Goal: Task Accomplishment & Management: Complete application form

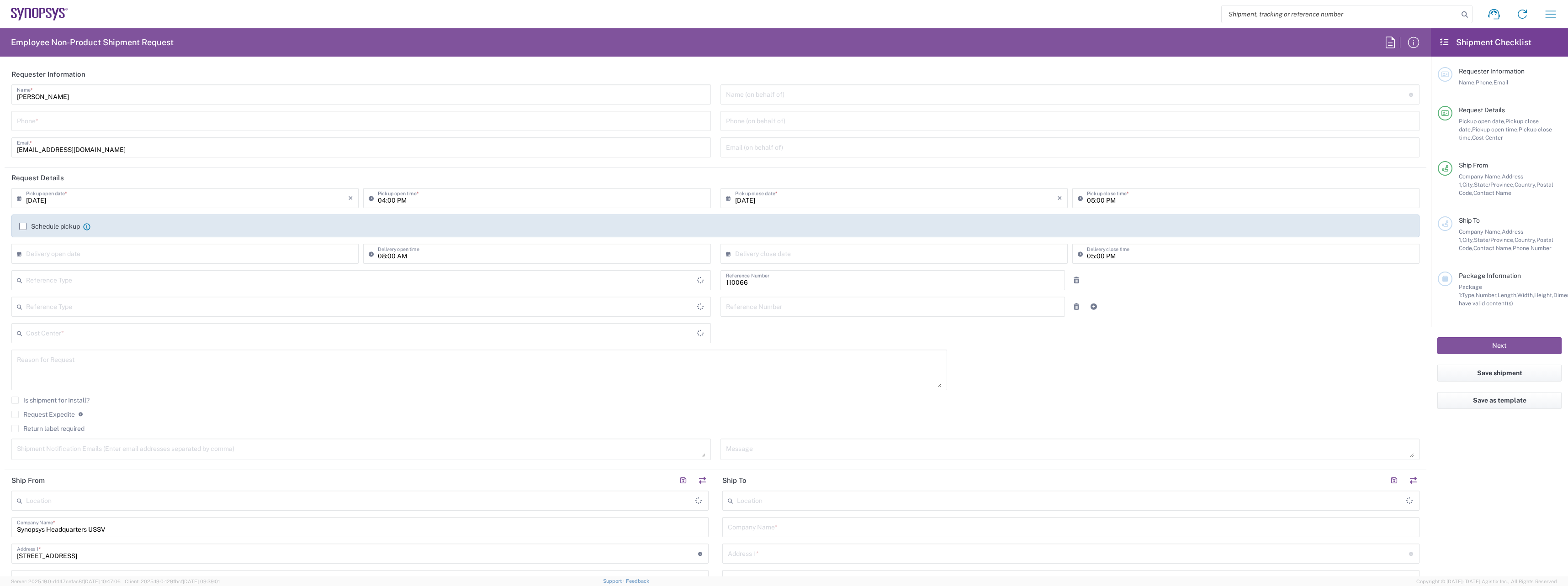
type input "Department"
type input "Delivered at Place"
type input "US01, CIO, IT, ESS2 110066"
type input "[GEOGRAPHIC_DATA]"
type input "[US_STATE]"
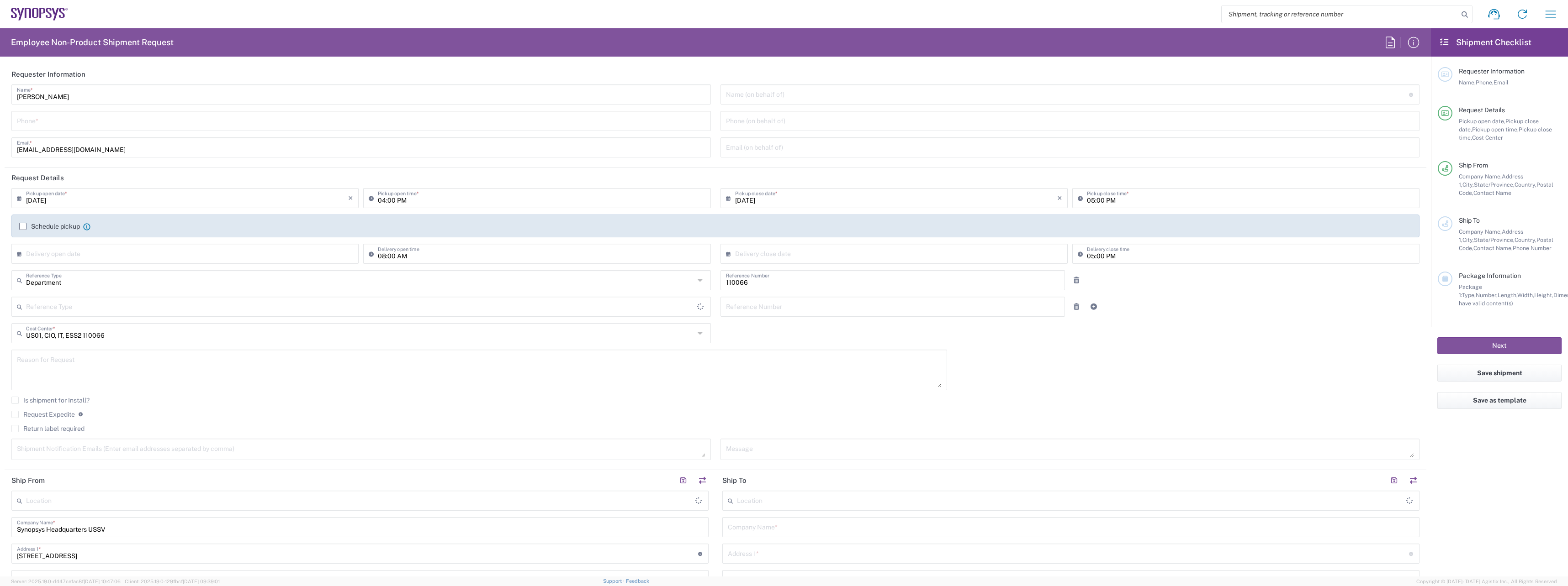
type input "[GEOGRAPHIC_DATA]"
type input "Headquarters USSV"
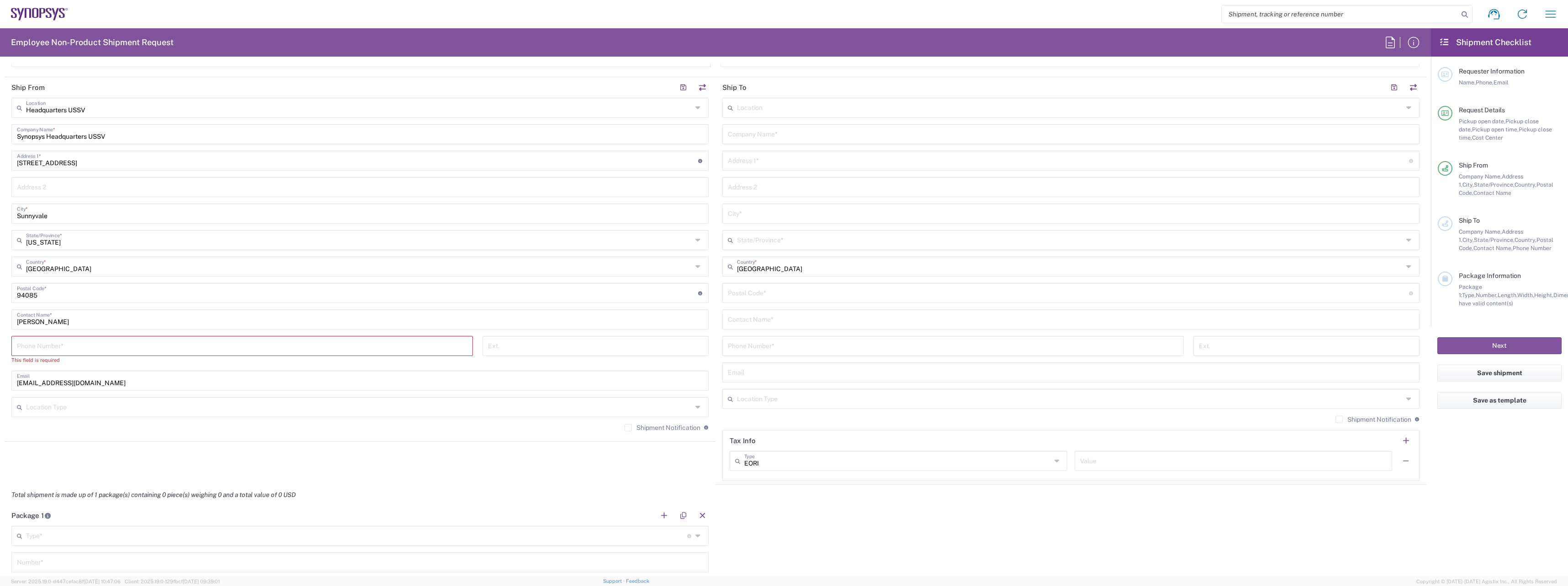
scroll to position [411, 0]
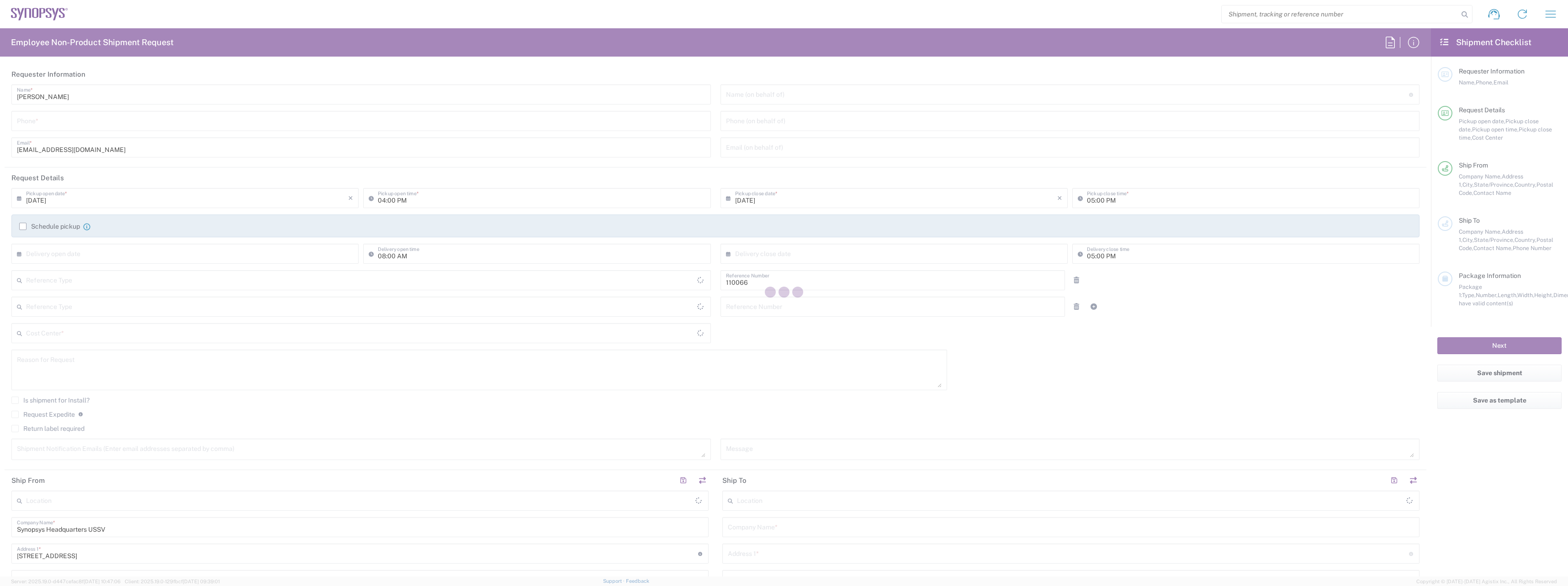
type input "Department"
type input "[GEOGRAPHIC_DATA]"
type input "US01, CIO, IT, ESS2 110066"
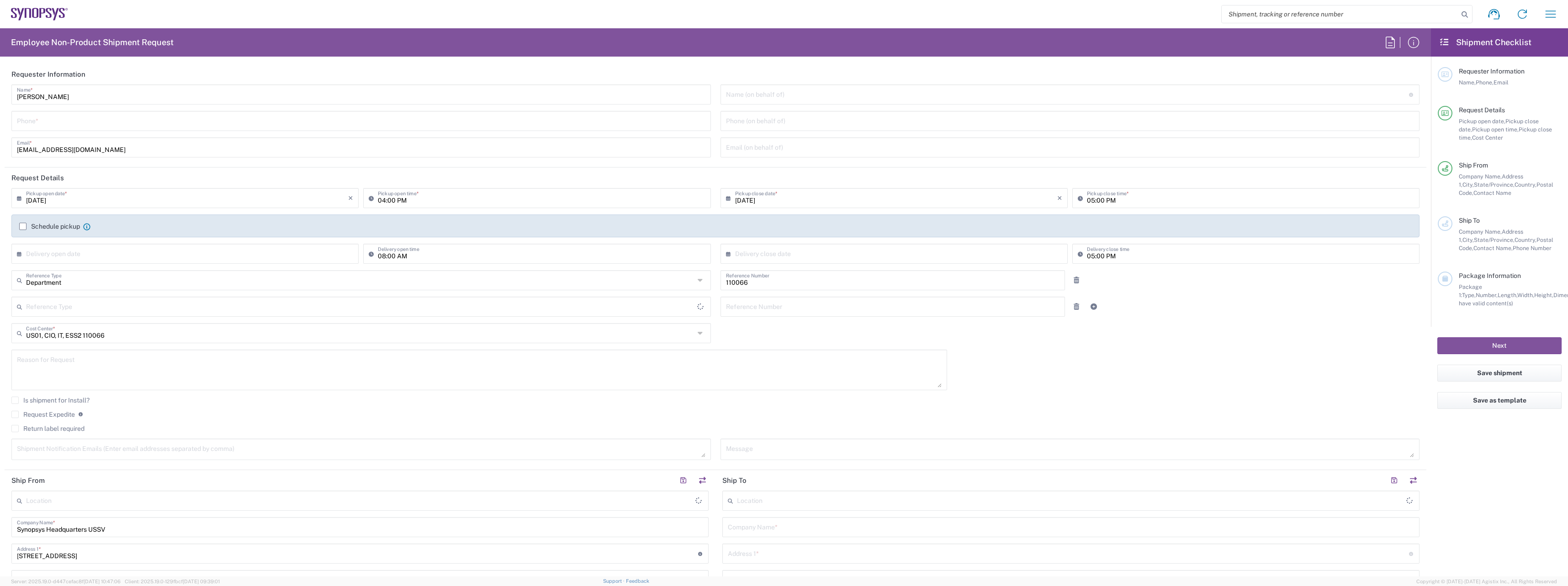
type input "Delivered at Place"
type input "[US_STATE]"
type input "[GEOGRAPHIC_DATA]"
click at [90, 117] on input "tel" at bounding box center [361, 121] width 688 height 16
type input "Headquarters USSV"
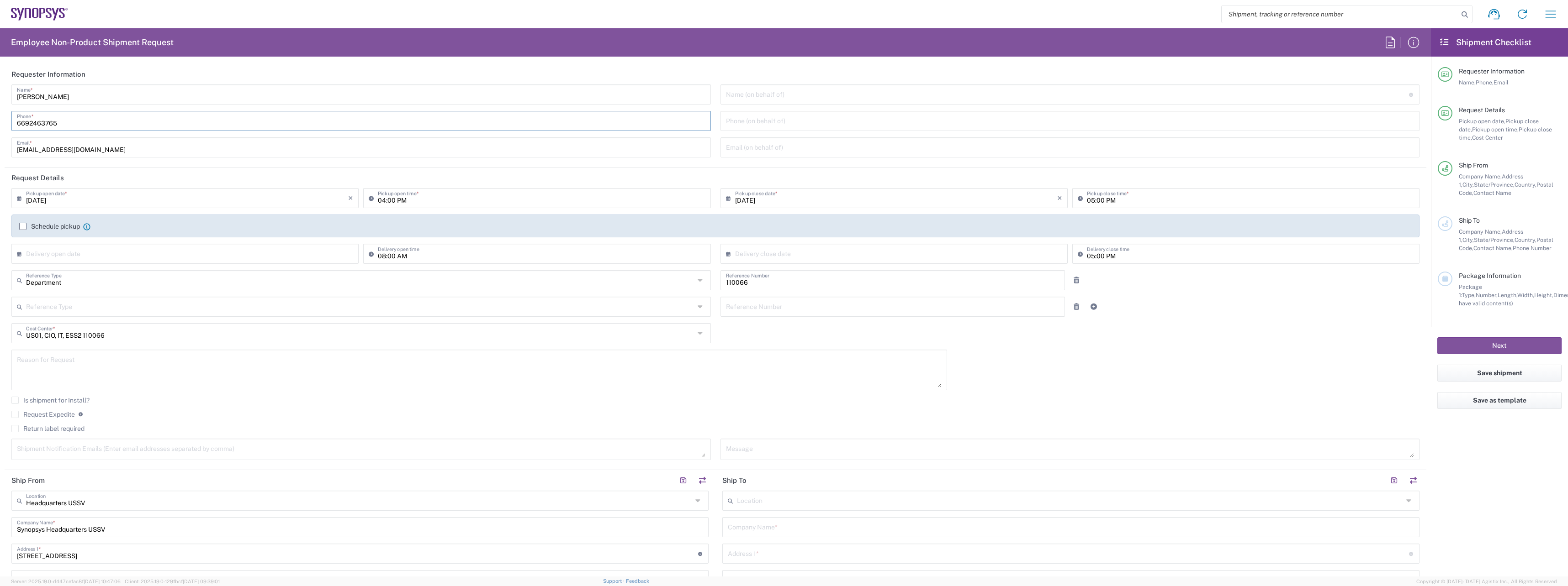
click at [0, 121] on html "Shipment request Shipment tracking Employee non-product shipment request My shi…" at bounding box center [784, 293] width 1568 height 586
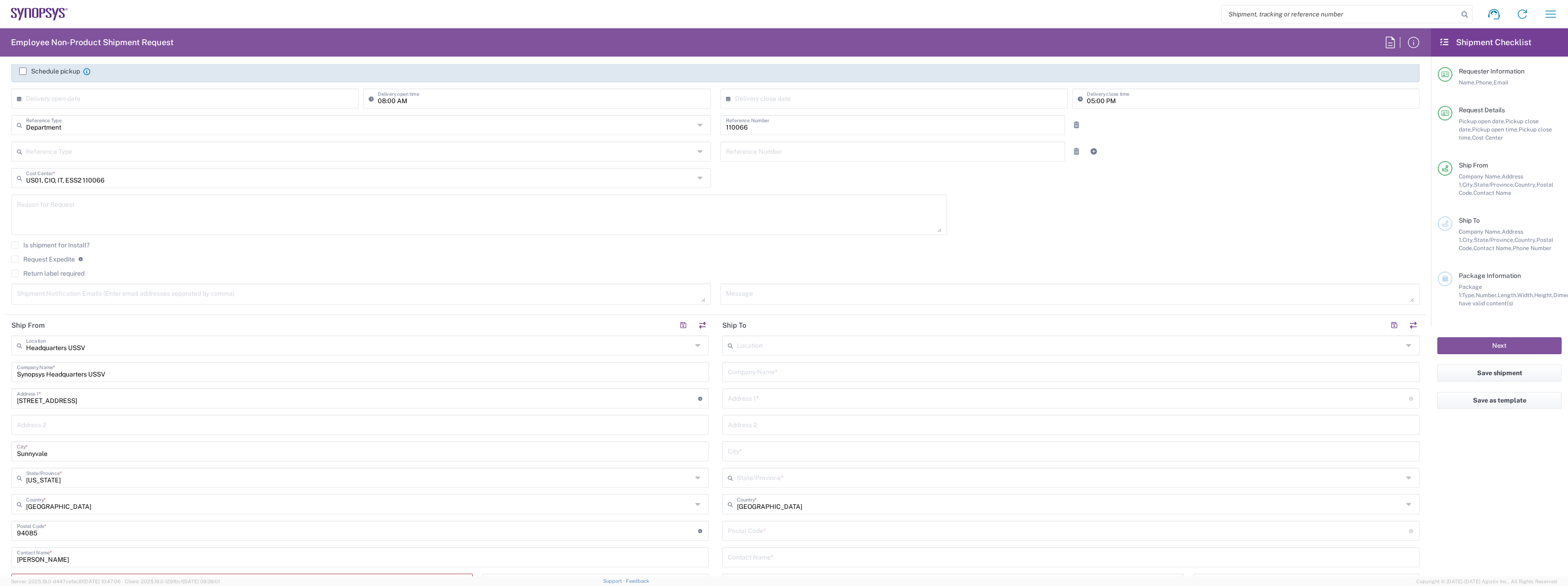
scroll to position [183, 0]
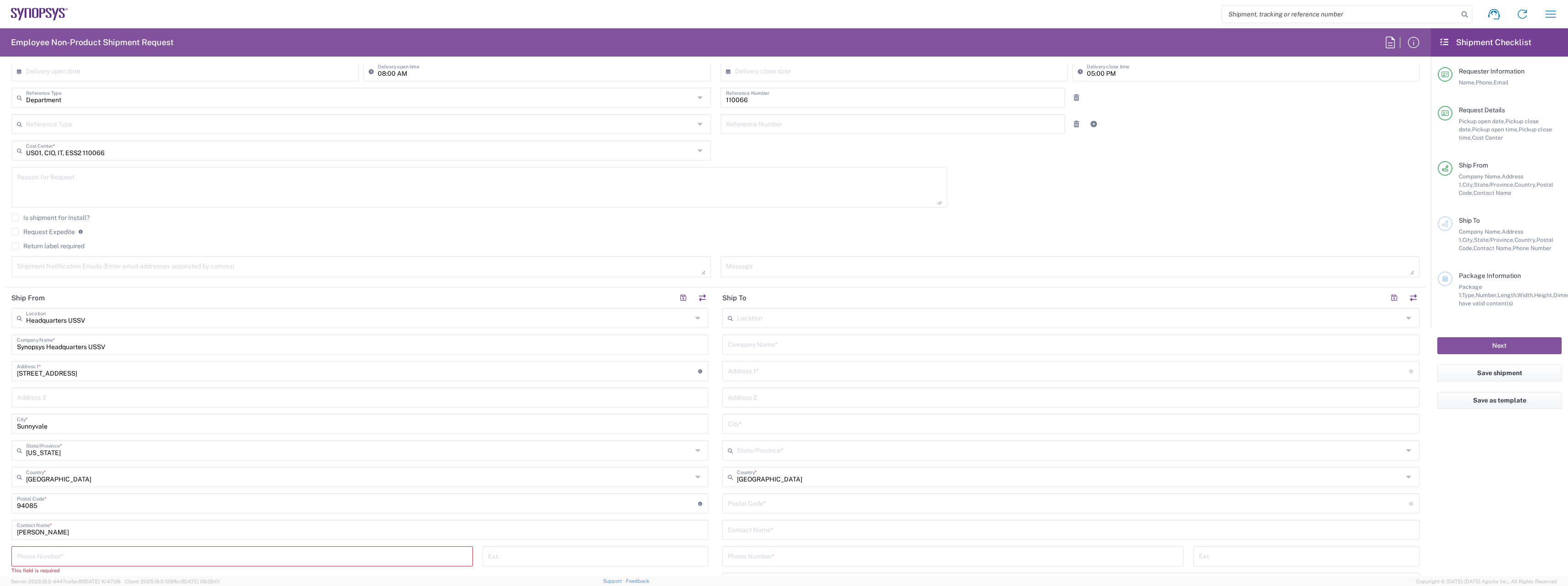
type input "6692463765"
click at [97, 554] on input "tel" at bounding box center [242, 556] width 450 height 16
paste input "6692463765"
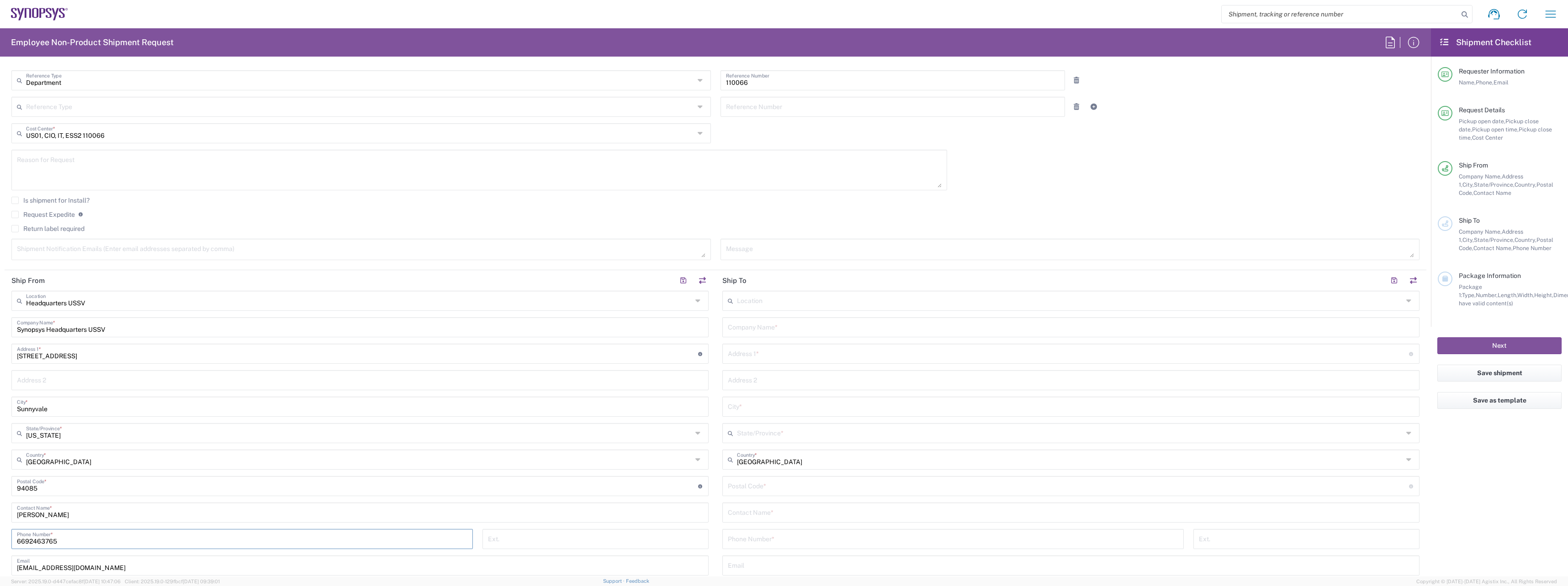
scroll to position [228, 0]
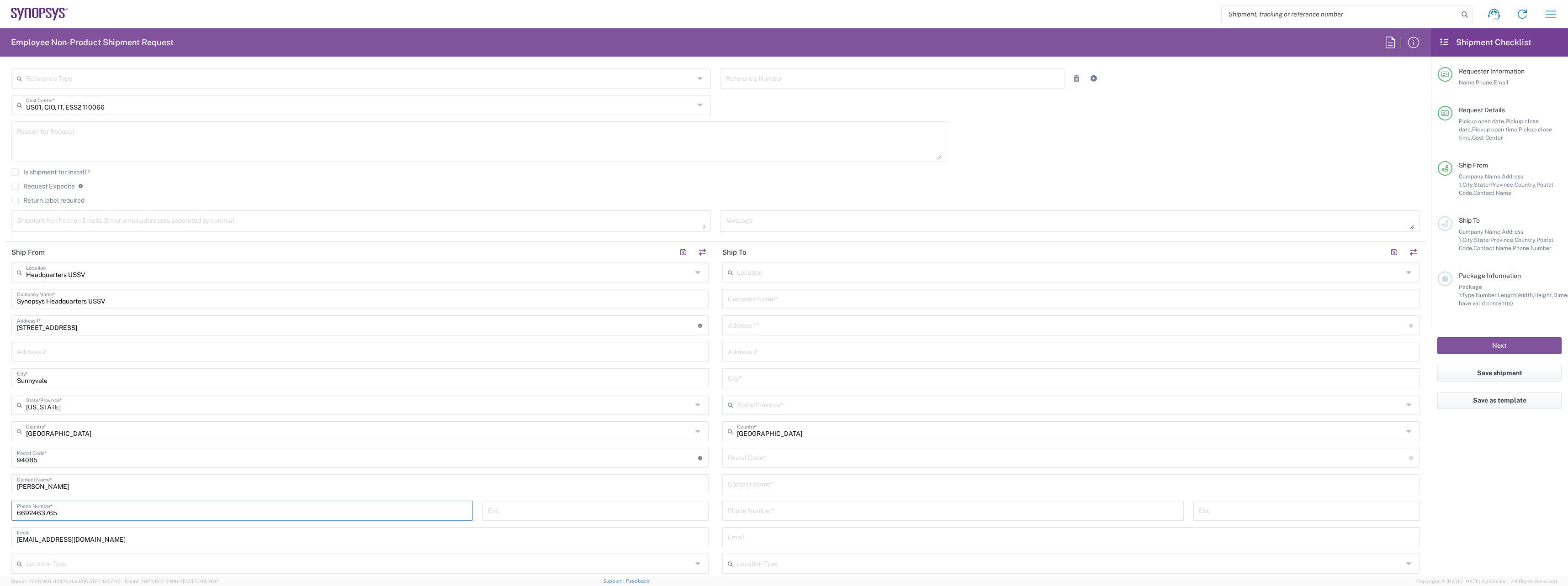
type input "6692463765"
click at [716, 499] on main "Location Aachen DE04 Agrate Brianza IT01 Aschheim DE02 Atlanta US60 Austin US26…" at bounding box center [1071, 454] width 711 height 384
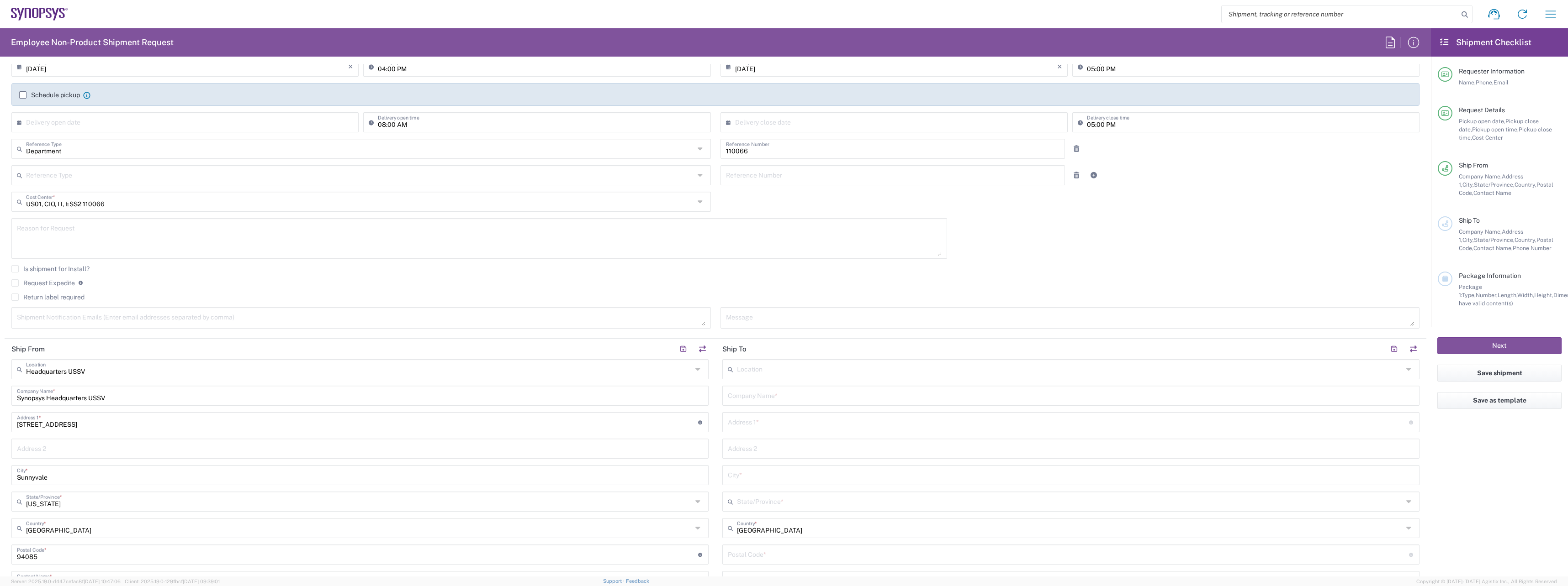
scroll to position [183, 0]
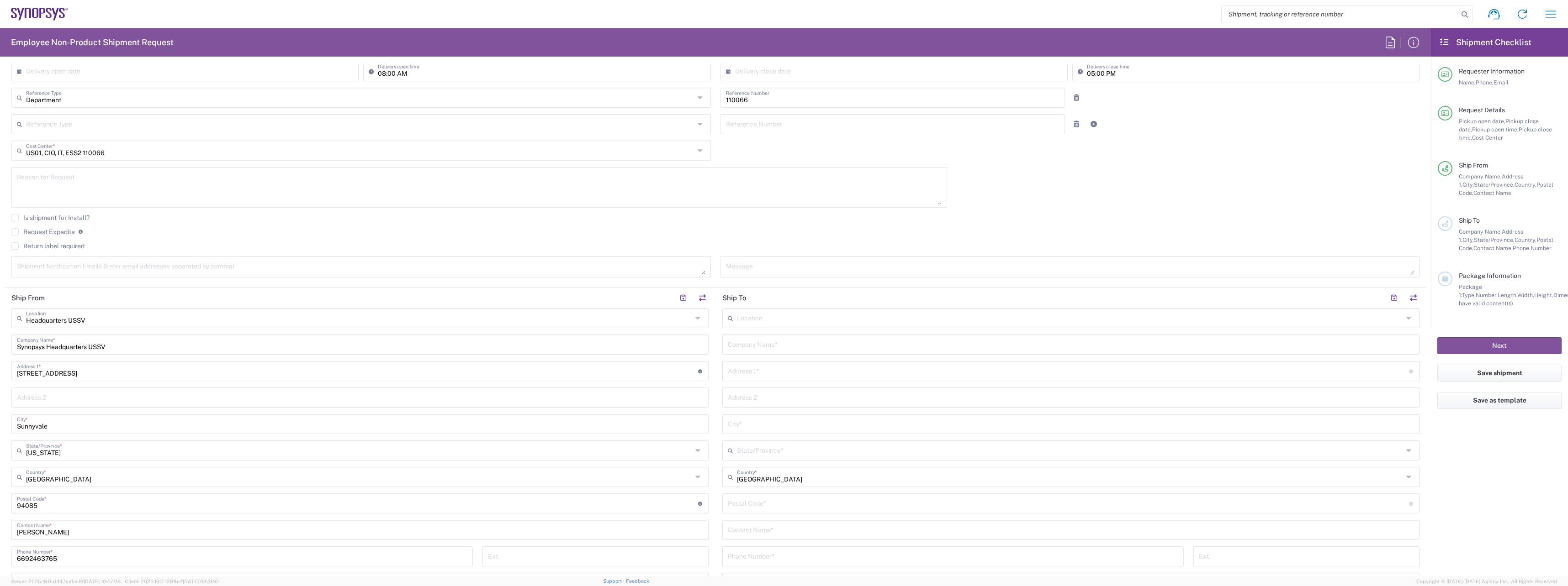
click at [790, 340] on input "text" at bounding box center [1070, 344] width 686 height 16
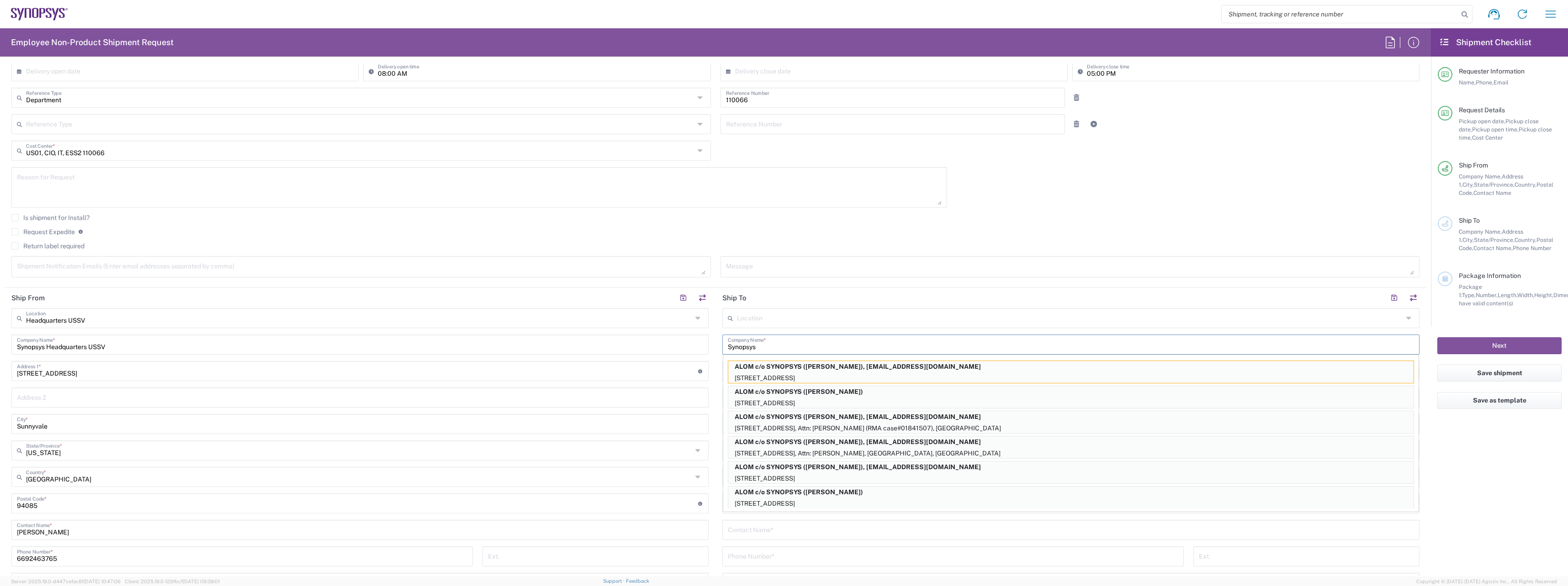
type input "Synopsys"
click at [793, 540] on div "Location Aachen DE04 Agrate Brianza IT01 Aschheim DE02 Atlanta US60 Austin US26…" at bounding box center [1071, 500] width 697 height 384
click at [808, 532] on input "text" at bounding box center [1070, 529] width 686 height 16
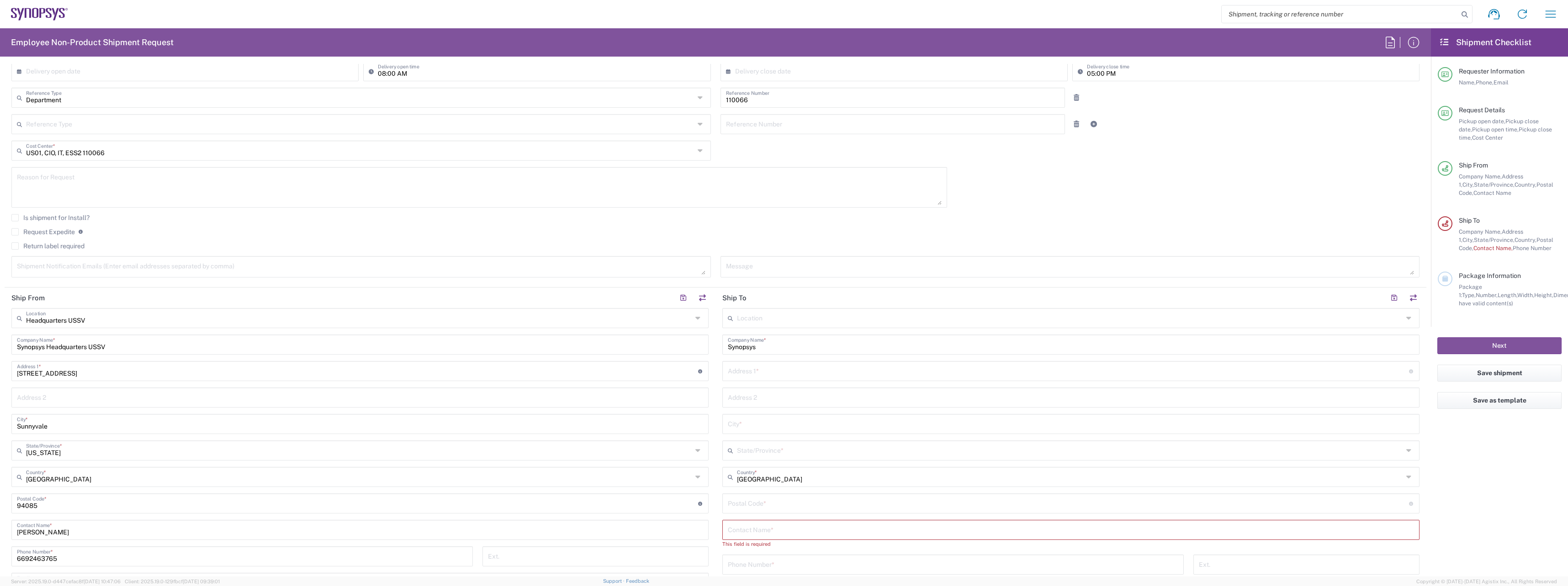
click at [808, 369] on input "text" at bounding box center [1067, 371] width 681 height 16
paste input "61 Weston , Irvine , CA, 926020"
click at [764, 375] on input "61 Weston , Irvine , CA, 926020" at bounding box center [1067, 371] width 681 height 16
type input "61 Weston , Irvine , CA, 926020"
click at [782, 448] on input "text" at bounding box center [1070, 450] width 666 height 16
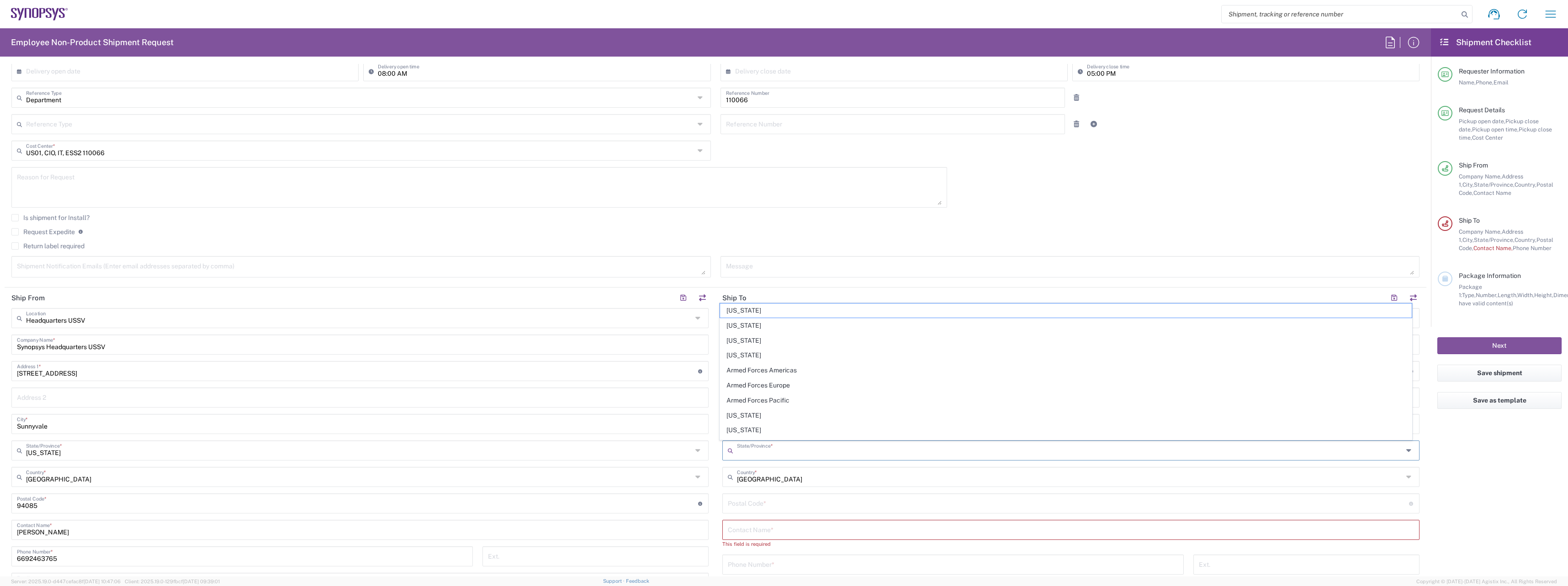
drag, startPoint x: 762, startPoint y: 418, endPoint x: 775, endPoint y: 401, distance: 21.4
click at [762, 418] on span "California" at bounding box center [1066, 415] width 692 height 14
type input "California"
click at [772, 422] on input "text" at bounding box center [1070, 423] width 686 height 16
paste input "Irvine"
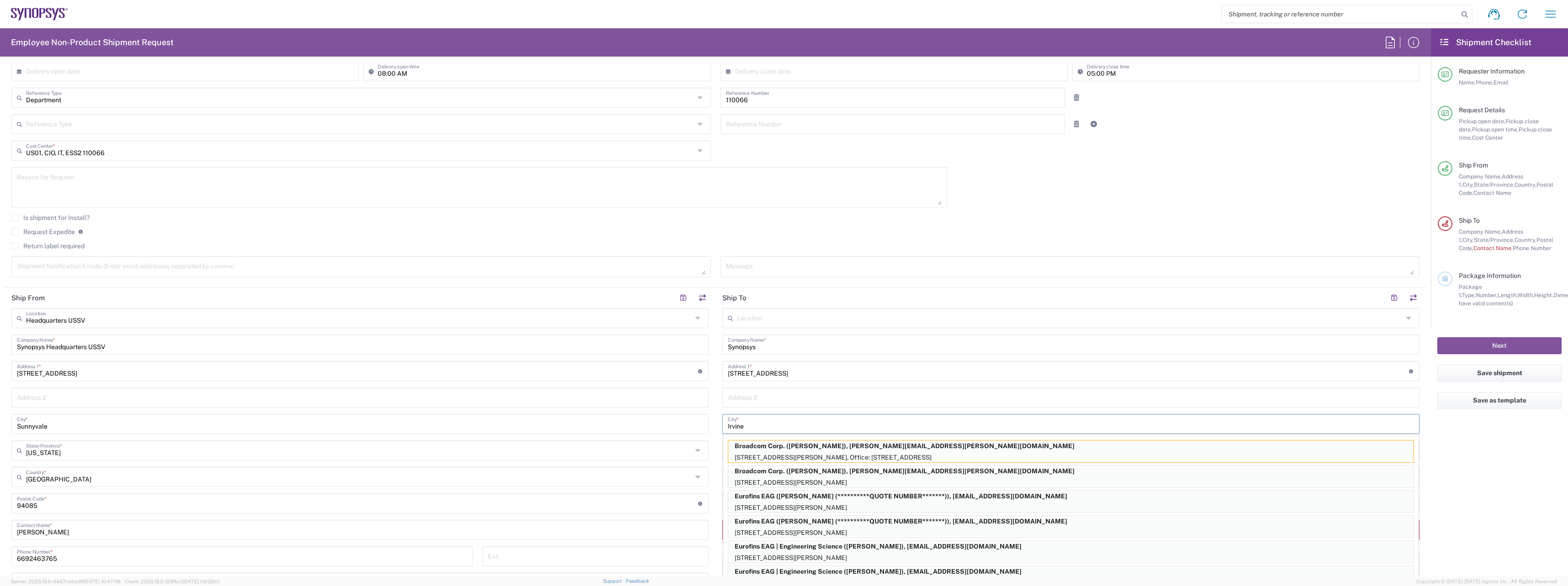
type input "Irvine"
click at [796, 397] on input "text" at bounding box center [1070, 397] width 686 height 16
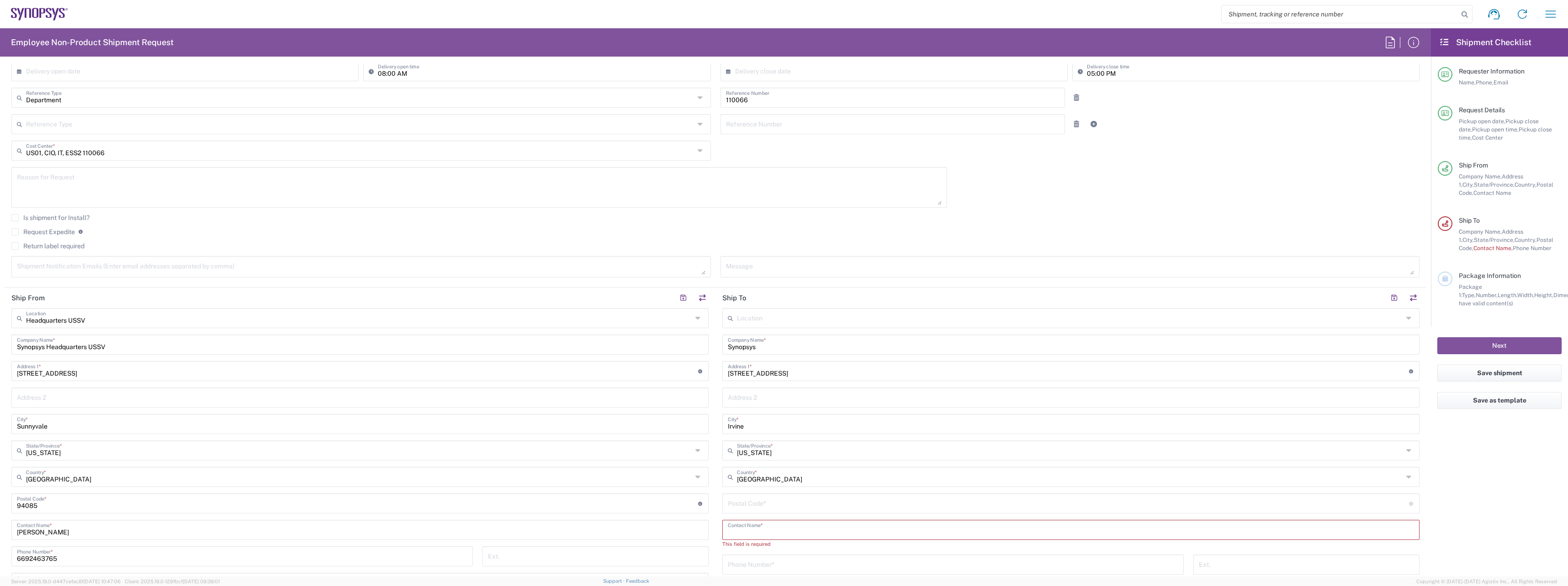
click at [783, 526] on input "text" at bounding box center [1070, 529] width 686 height 16
drag, startPoint x: 759, startPoint y: 374, endPoint x: 776, endPoint y: 374, distance: 17.0
click at [776, 374] on input "61 Weston , Irvine , CA, 926020" at bounding box center [1067, 371] width 681 height 16
click at [784, 373] on input "61 Weston , , CA, 926020" at bounding box center [1067, 371] width 681 height 16
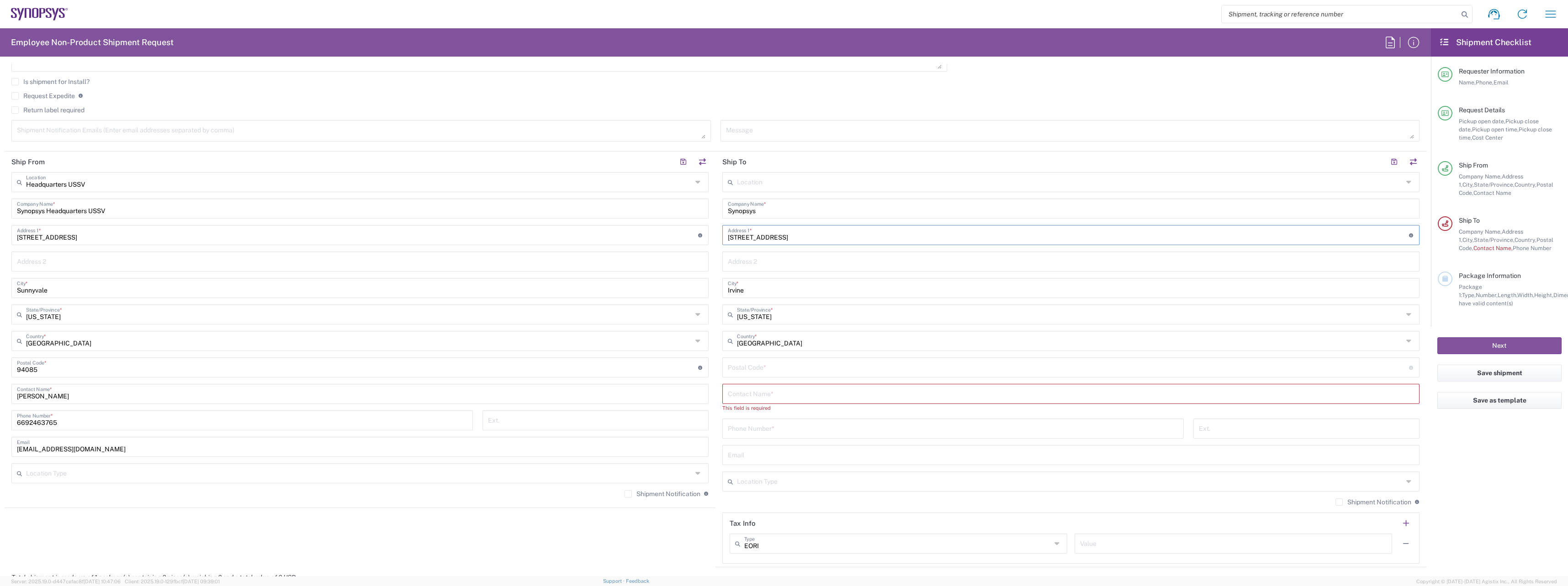
scroll to position [320, 0]
type input "61 Weston , , CA, 926020"
click at [785, 365] on input "undefined" at bounding box center [1067, 366] width 681 height 16
paste input "926020"
type input "926020"
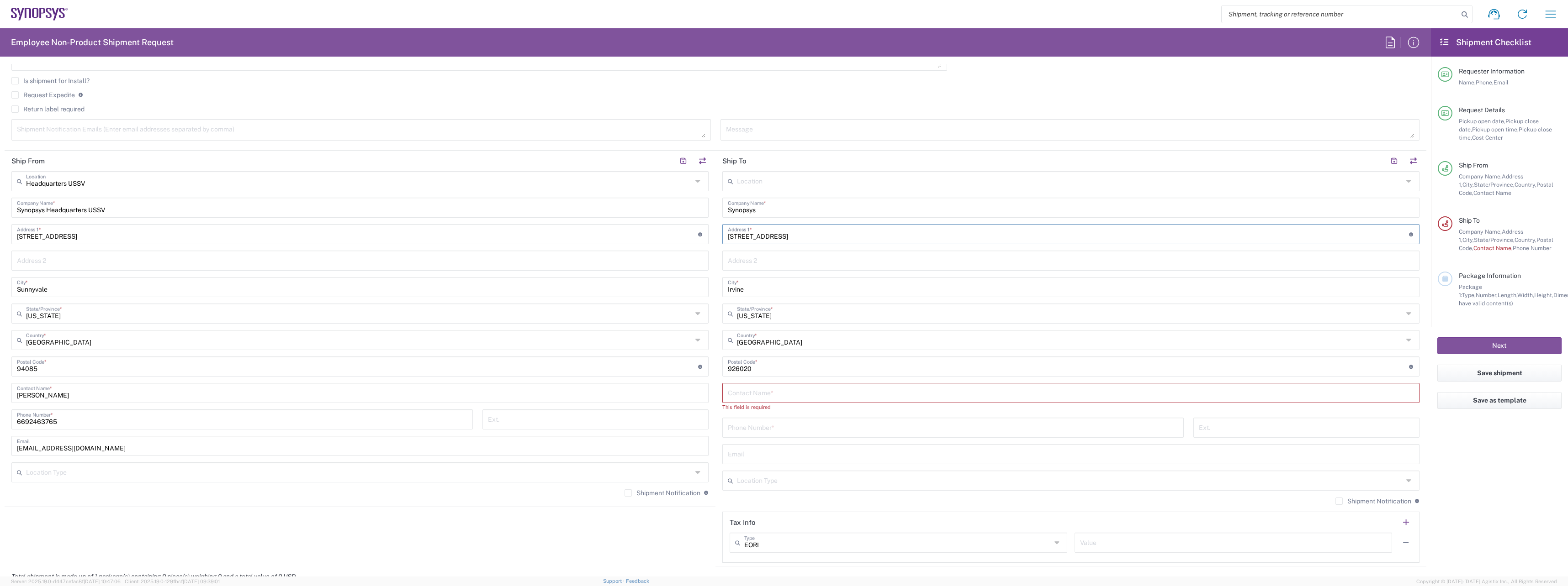
drag, startPoint x: 804, startPoint y: 237, endPoint x: 758, endPoint y: 237, distance: 46.0
click at [758, 237] on input "61 Weston , , CA, 926020" at bounding box center [1067, 234] width 681 height 16
type input "61 Weston,"
click at [837, 388] on input "text" at bounding box center [1070, 393] width 686 height 16
paste input "Jigang Yang"
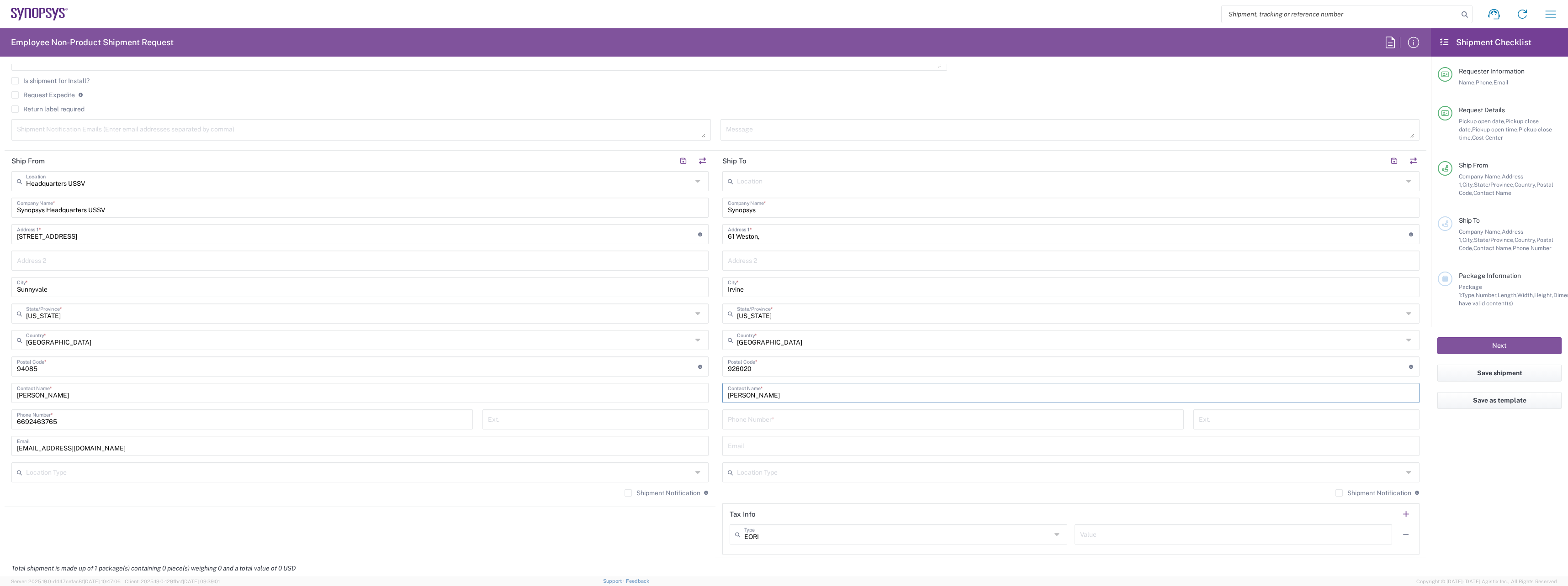
type input "Jigang Yang"
click at [822, 427] on input "tel" at bounding box center [952, 419] width 450 height 16
paste input "+1.650.278.6037"
click at [734, 424] on input "+1.650.278.6037" at bounding box center [952, 419] width 450 height 16
type input "650.278.6037"
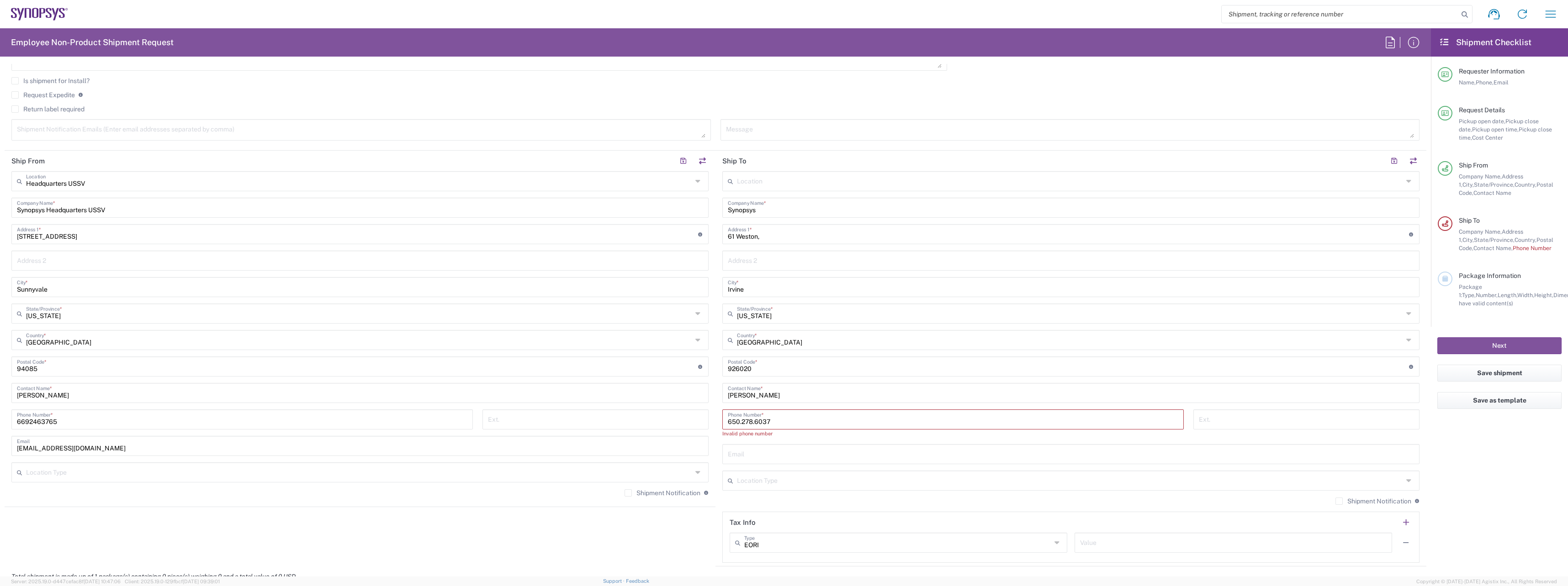
drag, startPoint x: 854, startPoint y: 456, endPoint x: 779, endPoint y: 429, distance: 79.7
click at [854, 456] on input "text" at bounding box center [1070, 453] width 686 height 16
paste input "jigang@synopsys.com"
type input "jigang@synopsys.com"
click at [752, 423] on input "650.278.6037" at bounding box center [952, 419] width 450 height 16
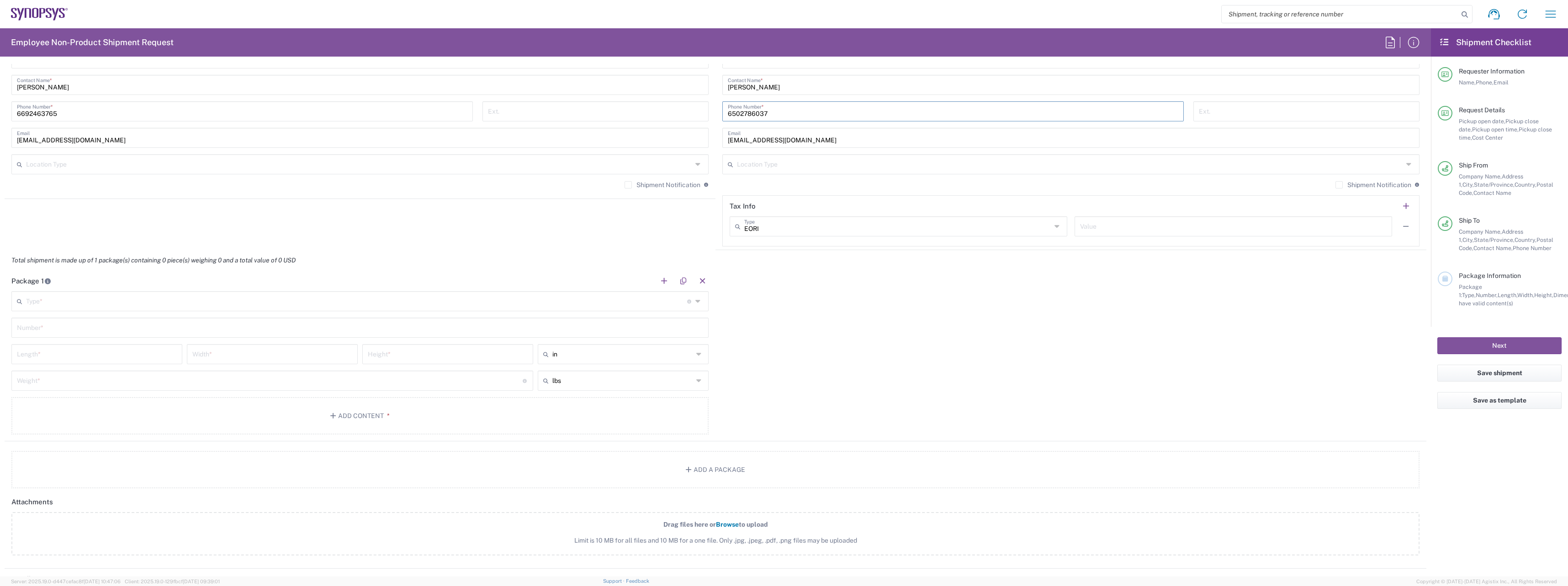
scroll to position [639, 0]
type input "6502786037"
click at [121, 287] on input "text" at bounding box center [356, 289] width 661 height 16
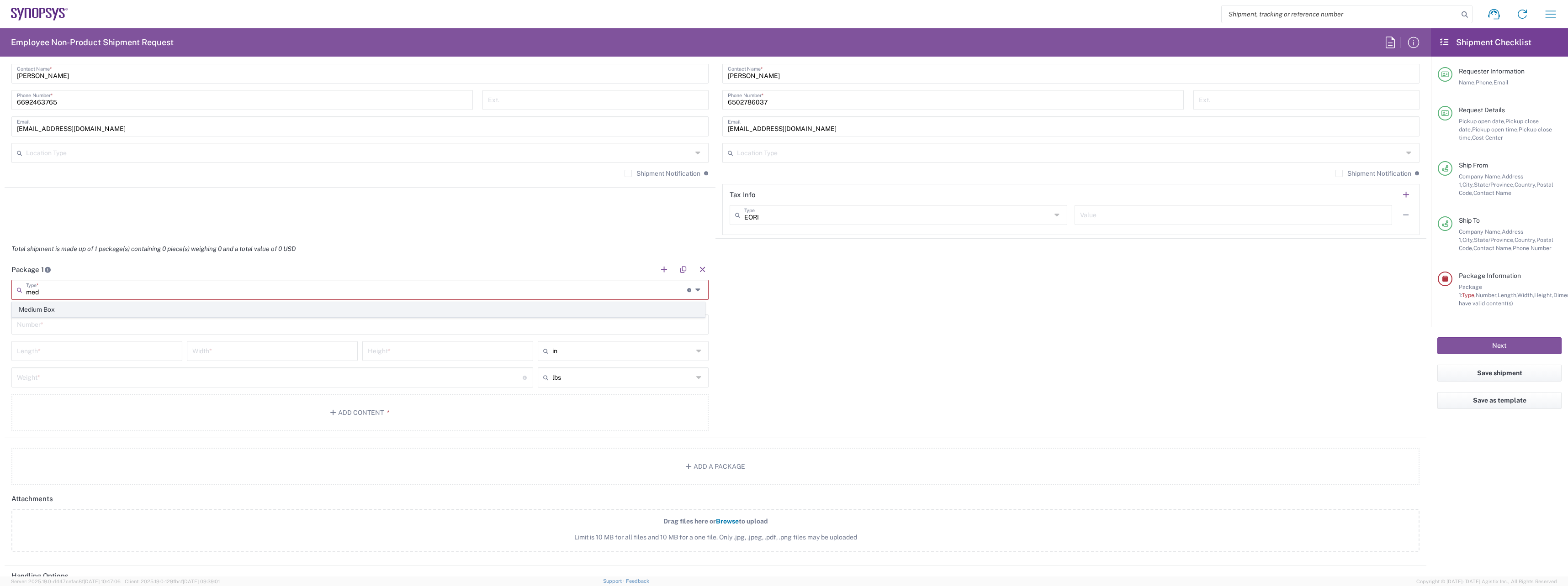
click at [85, 306] on span "Medium Box" at bounding box center [358, 309] width 692 height 14
type input "Medium Box"
type input "13"
type input "11.5"
type input "2.5"
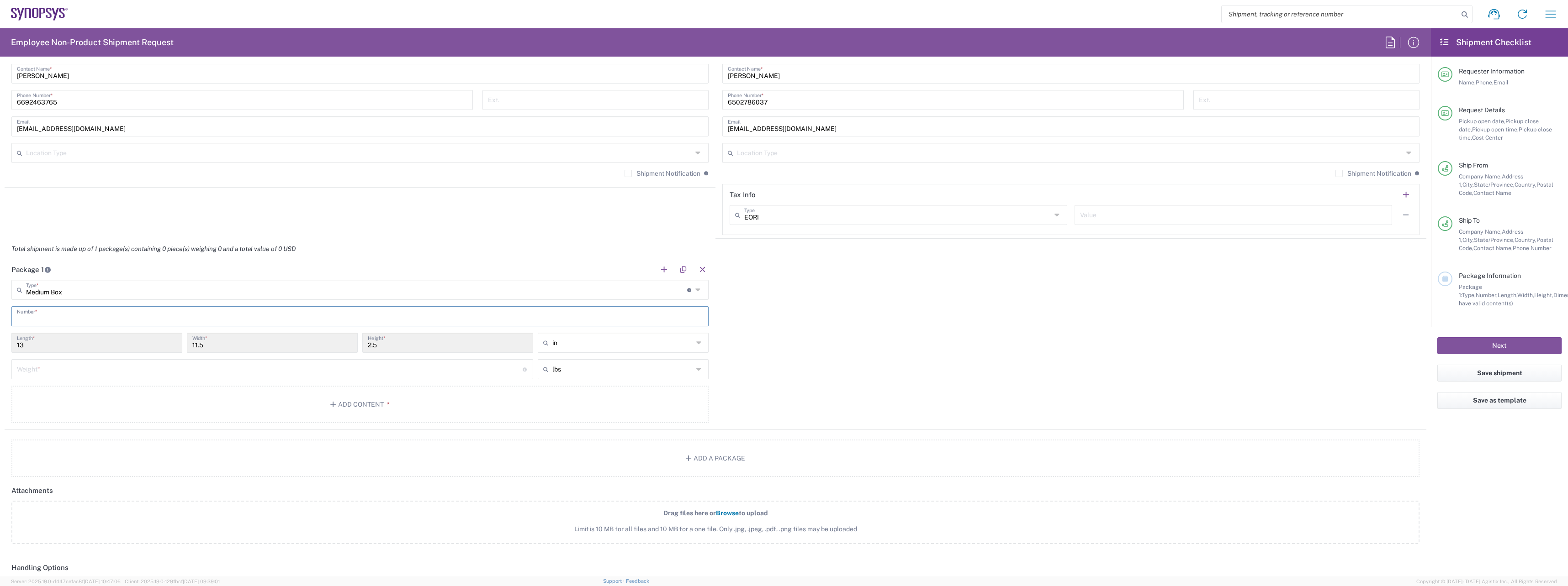
click at [72, 316] on input "text" at bounding box center [360, 316] width 686 height 16
type input "1"
click at [68, 367] on input "number" at bounding box center [270, 369] width 505 height 16
type input "8"
click at [414, 410] on button "Add Content *" at bounding box center [360, 405] width 697 height 37
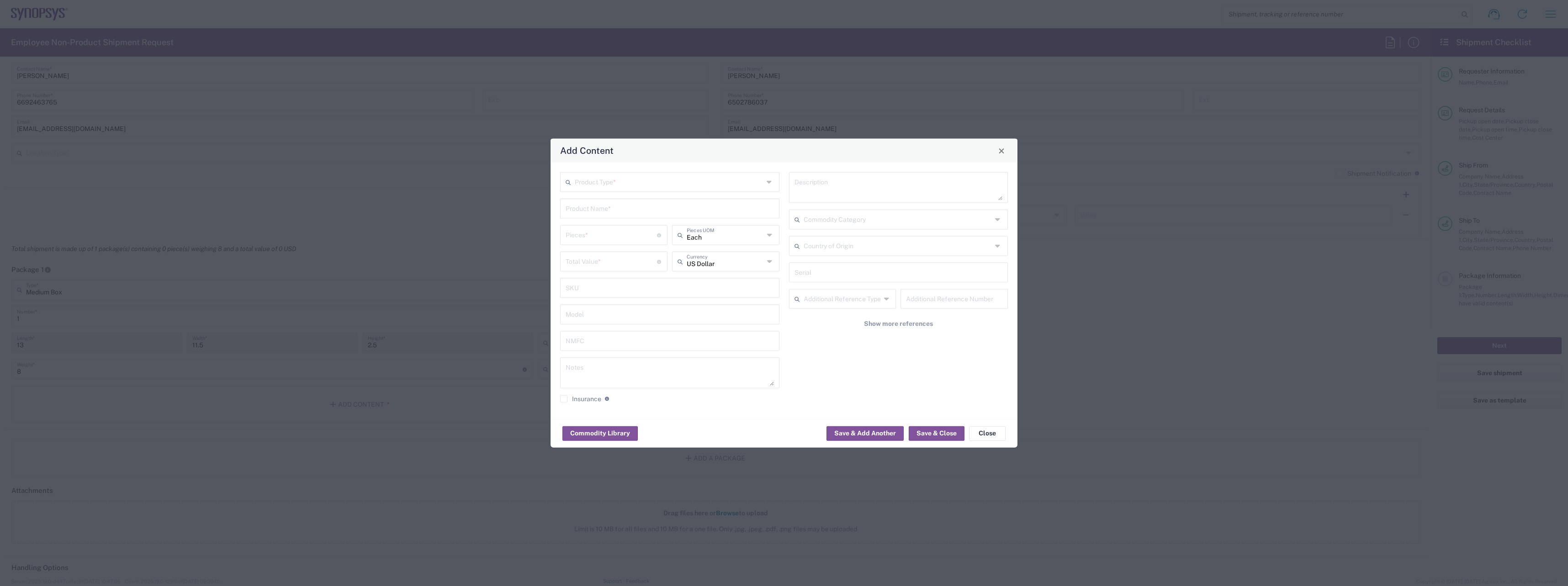
click at [638, 185] on input "text" at bounding box center [669, 181] width 189 height 16
click at [618, 210] on span "General Commodity" at bounding box center [670, 216] width 217 height 14
type input "General Commodity"
click at [630, 214] on input "text" at bounding box center [669, 208] width 208 height 16
click at [629, 227] on div "Dell Laptop" at bounding box center [670, 230] width 217 height 15
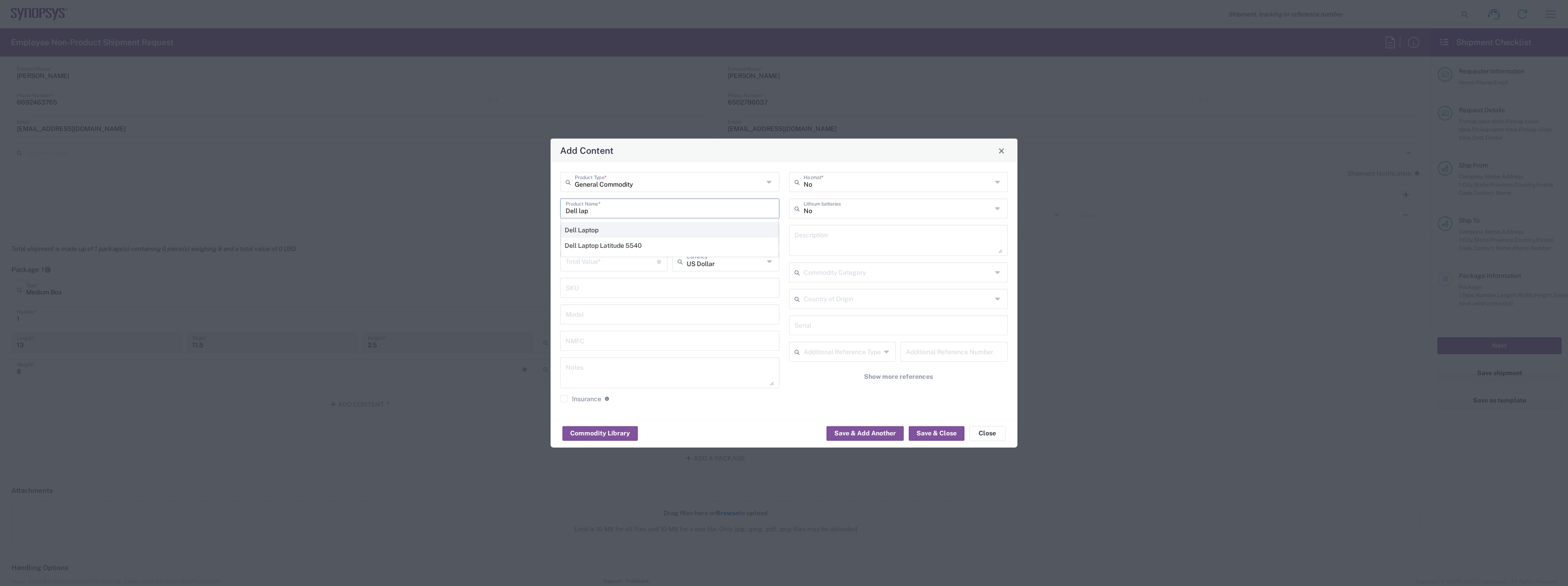
type input "Dell Laptop"
type textarea "Dell Laptop"
click at [620, 241] on input "number" at bounding box center [611, 235] width 92 height 16
type input "1"
click at [616, 261] on input "number" at bounding box center [611, 261] width 92 height 16
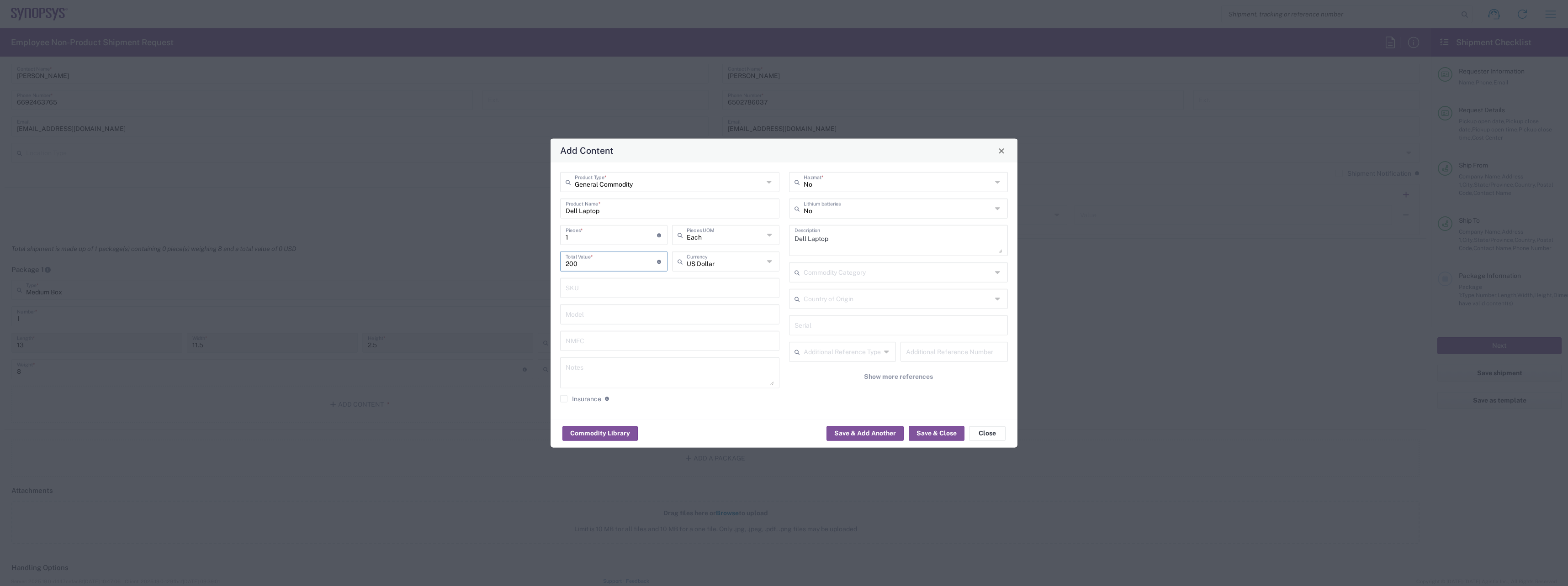
type input "200"
click at [1003, 211] on div "No Lithium batteries" at bounding box center [898, 208] width 219 height 20
click at [947, 244] on span "Yes" at bounding box center [898, 243] width 217 height 14
type input "Yes"
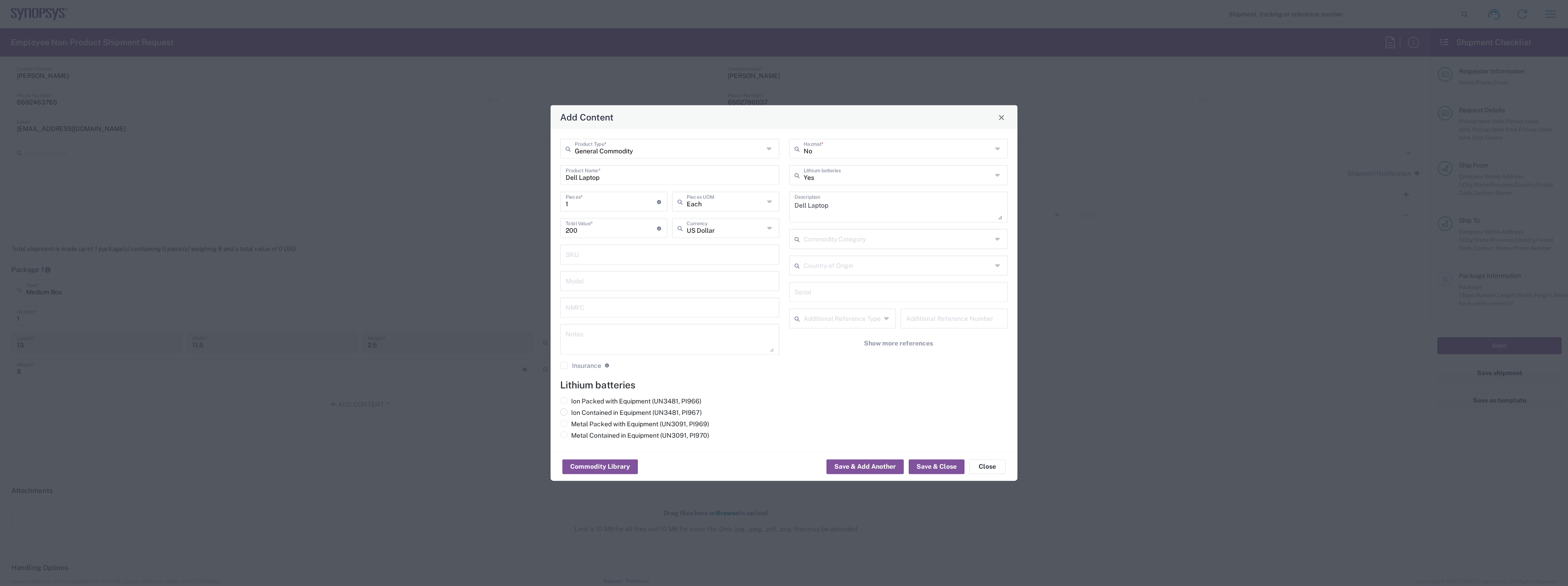
click at [573, 414] on label "Ion Contained in Equipment (UN3481, PI967)" at bounding box center [630, 413] width 142 height 8
click at [573, 414] on input "Ion Contained in Equipment (UN3481, PI967)" at bounding box center [573, 411] width 6 height 6
radio input "true"
click at [944, 469] on button "Save & Close" at bounding box center [936, 467] width 56 height 15
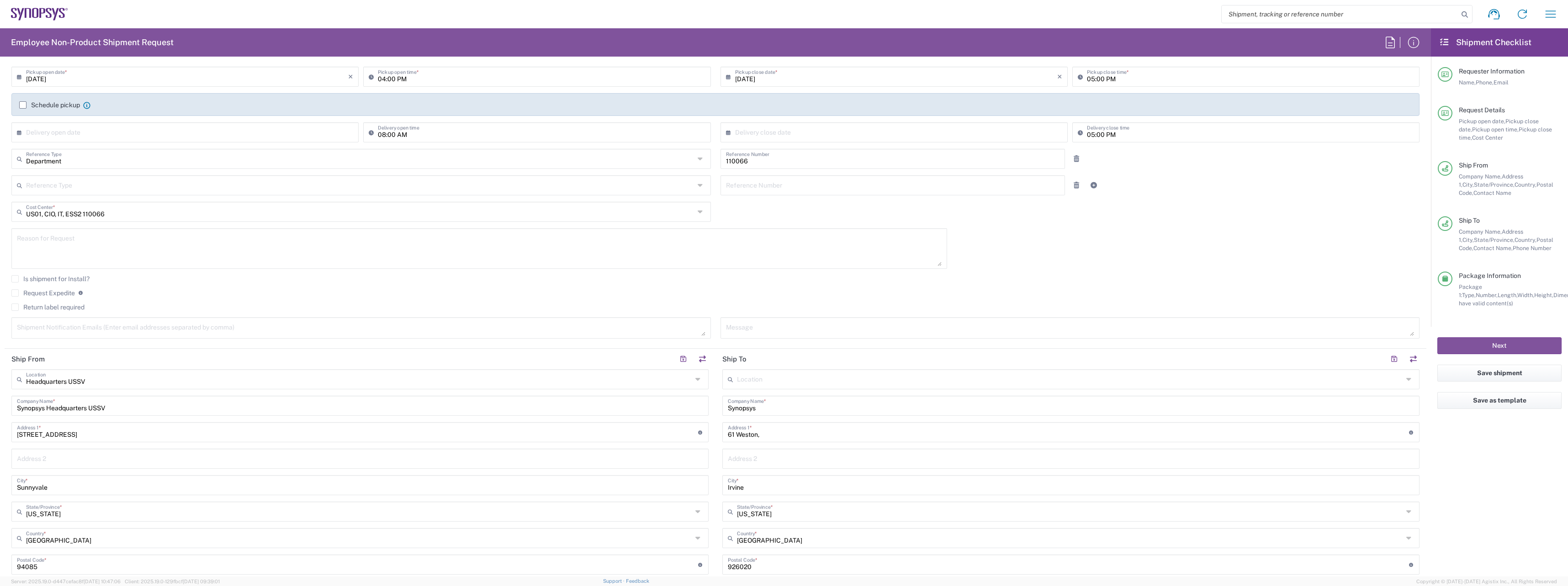
scroll to position [121, 0]
click at [32, 307] on label "Return label required" at bounding box center [48, 308] width 73 height 7
click at [15, 308] on input "Return label required" at bounding box center [15, 308] width 0 height 0
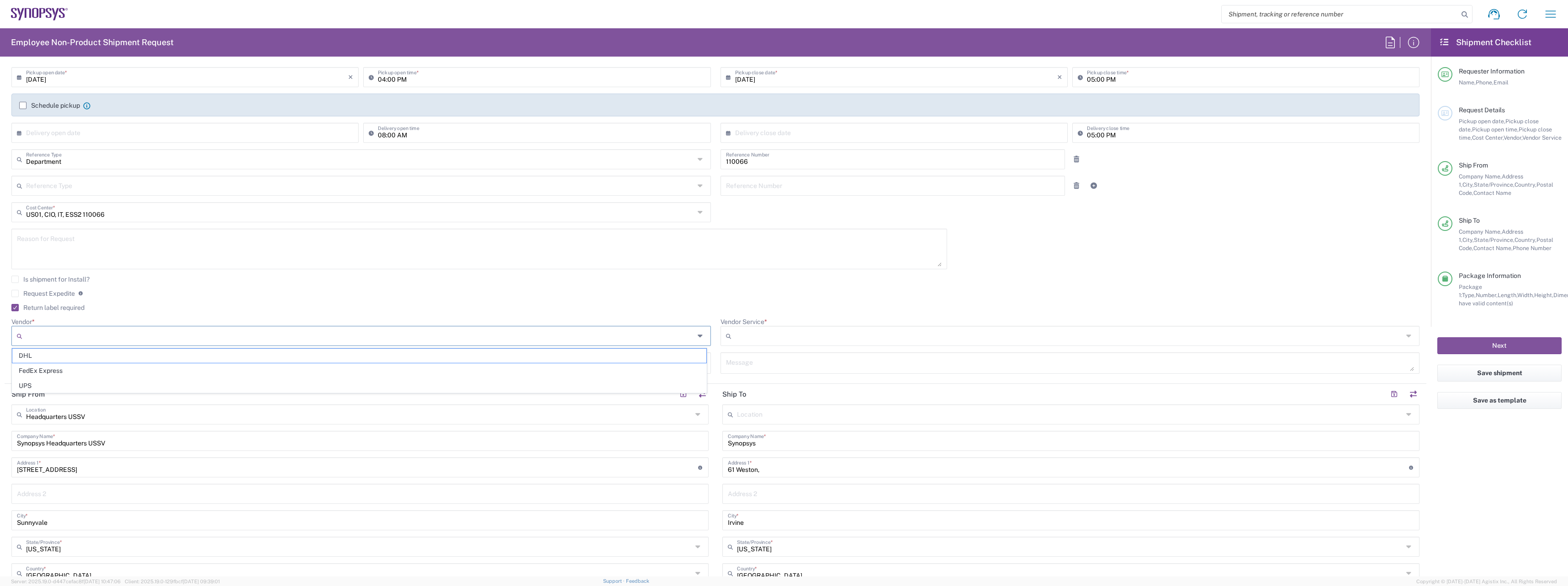
click at [42, 334] on input "Vendor *" at bounding box center [360, 336] width 668 height 15
click at [58, 365] on span "FedEx Express" at bounding box center [359, 371] width 694 height 14
type input "FedEx Express"
click at [875, 334] on input "Vendor Service *" at bounding box center [1068, 336] width 668 height 15
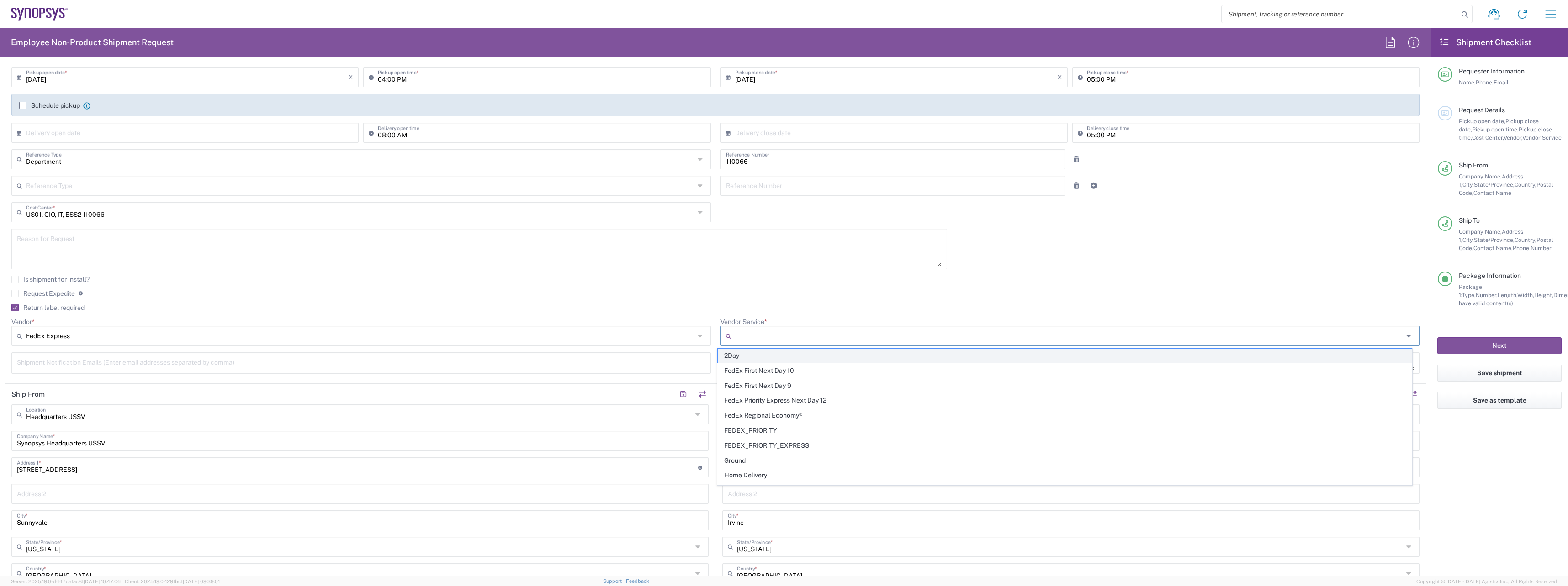
click at [797, 357] on span "2Day" at bounding box center [1064, 355] width 694 height 14
type input "2Day"
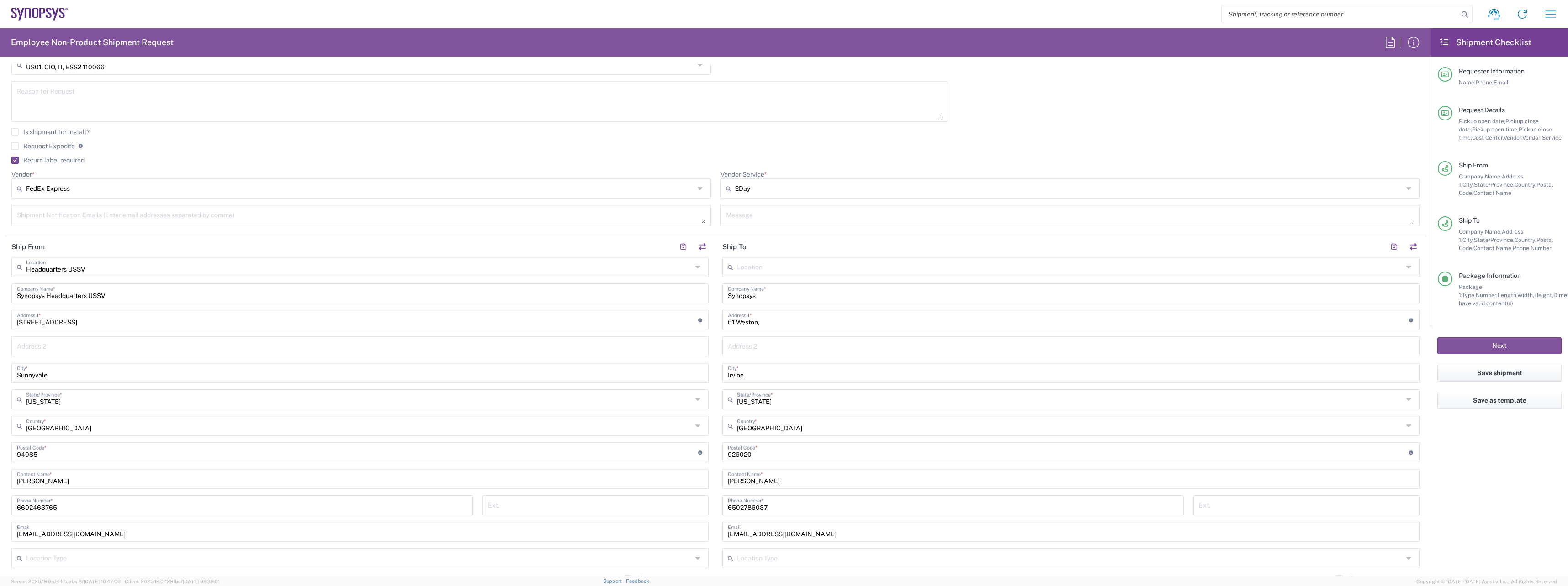
scroll to position [293, 0]
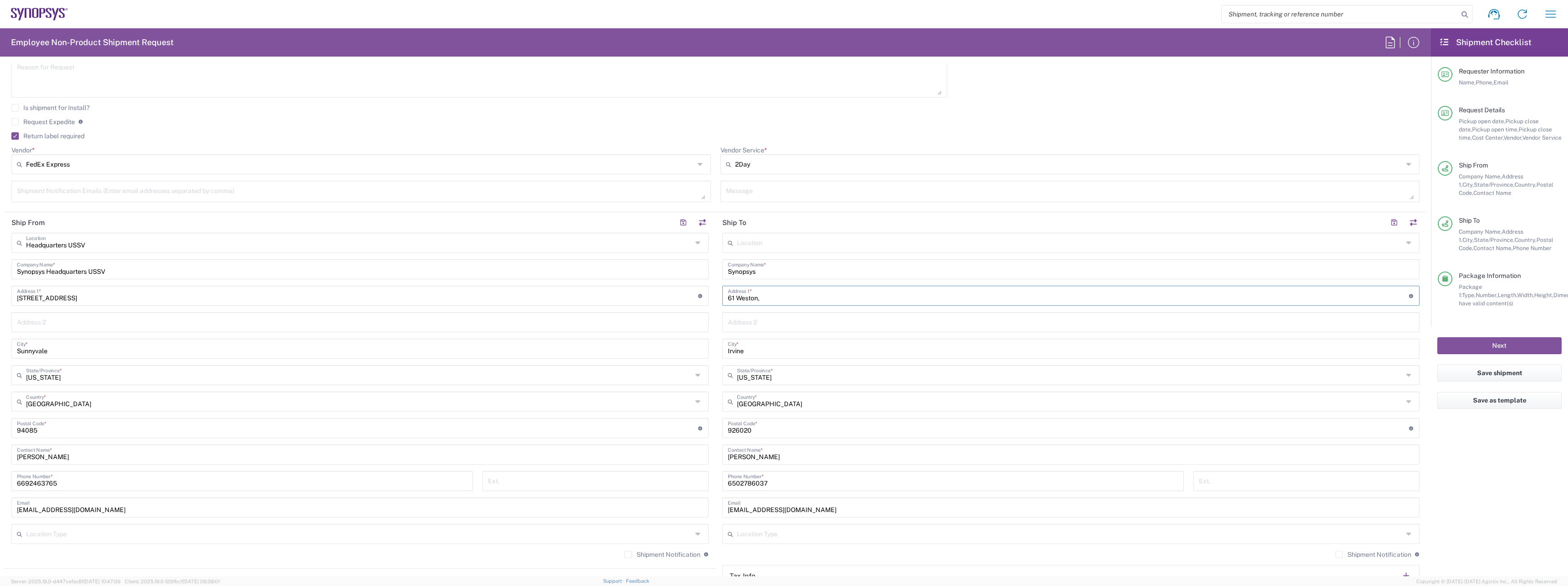
click at [807, 299] on input "61 Weston," at bounding box center [1067, 295] width 681 height 16
type input "61 Weston"
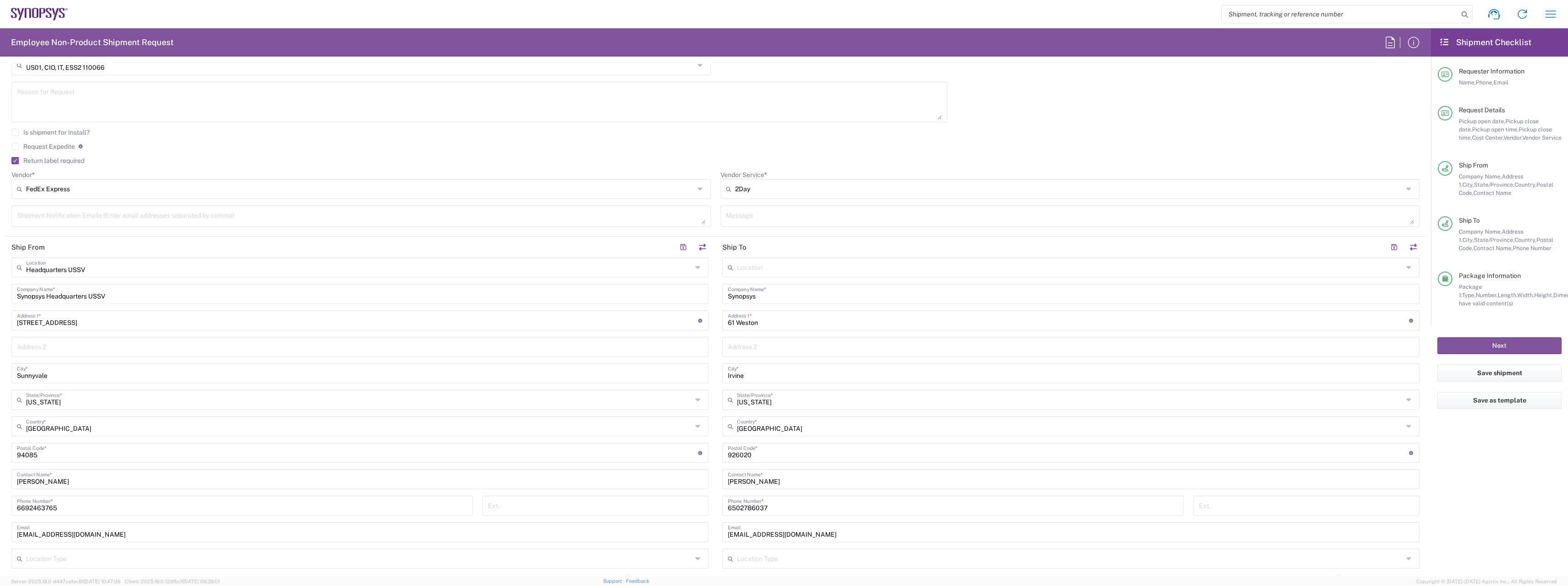
scroll to position [365, 0]
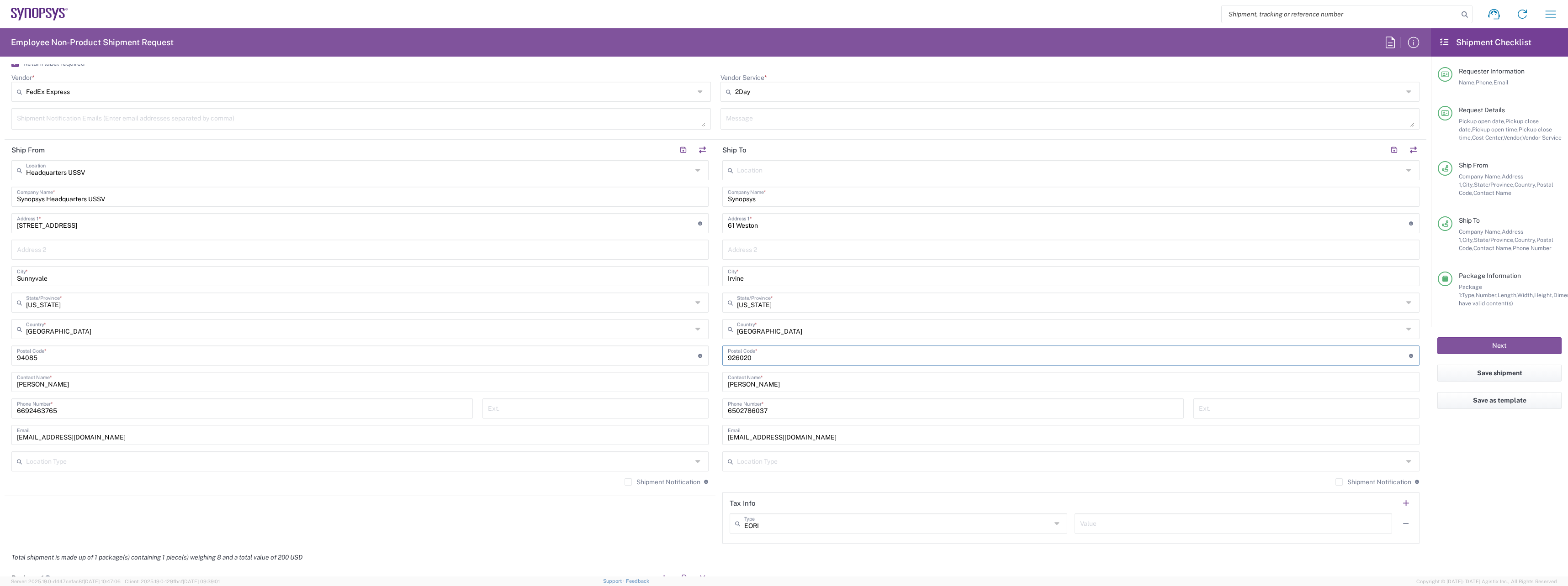
drag, startPoint x: 770, startPoint y: 356, endPoint x: 870, endPoint y: 309, distance: 110.5
click at [633, 358] on div "Ship From Headquarters USSV Location Headquarters USSV Aachen DE04 Agrate Brian…" at bounding box center [715, 344] width 1421 height 408
paste input "92620"
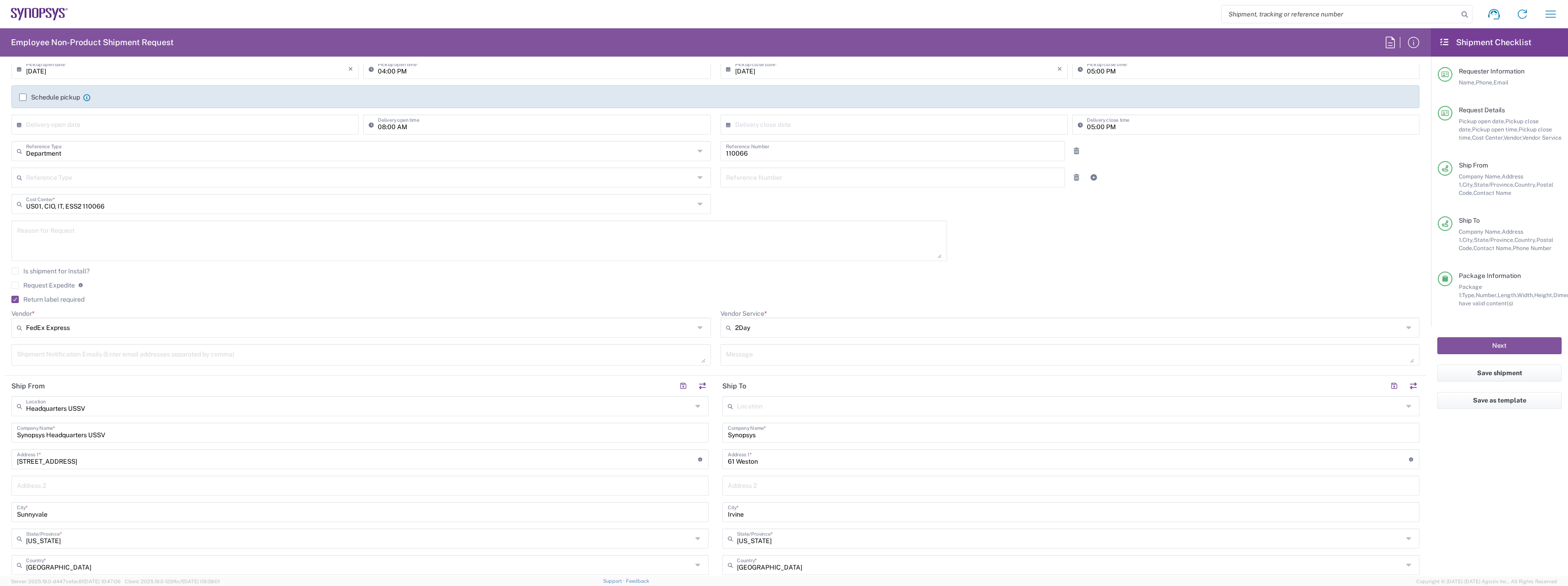
scroll to position [274, 0]
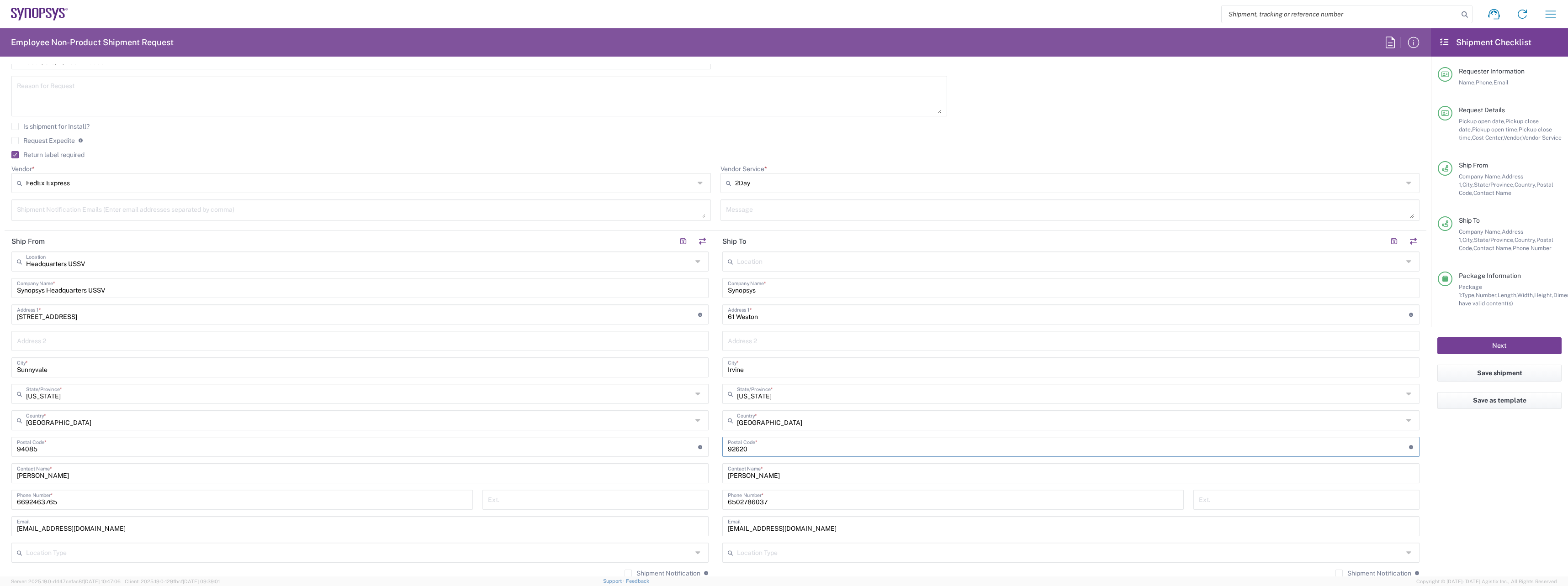
type input "92620"
click at [1483, 343] on button "Next" at bounding box center [1498, 346] width 124 height 17
